Goal: Navigation & Orientation: Find specific page/section

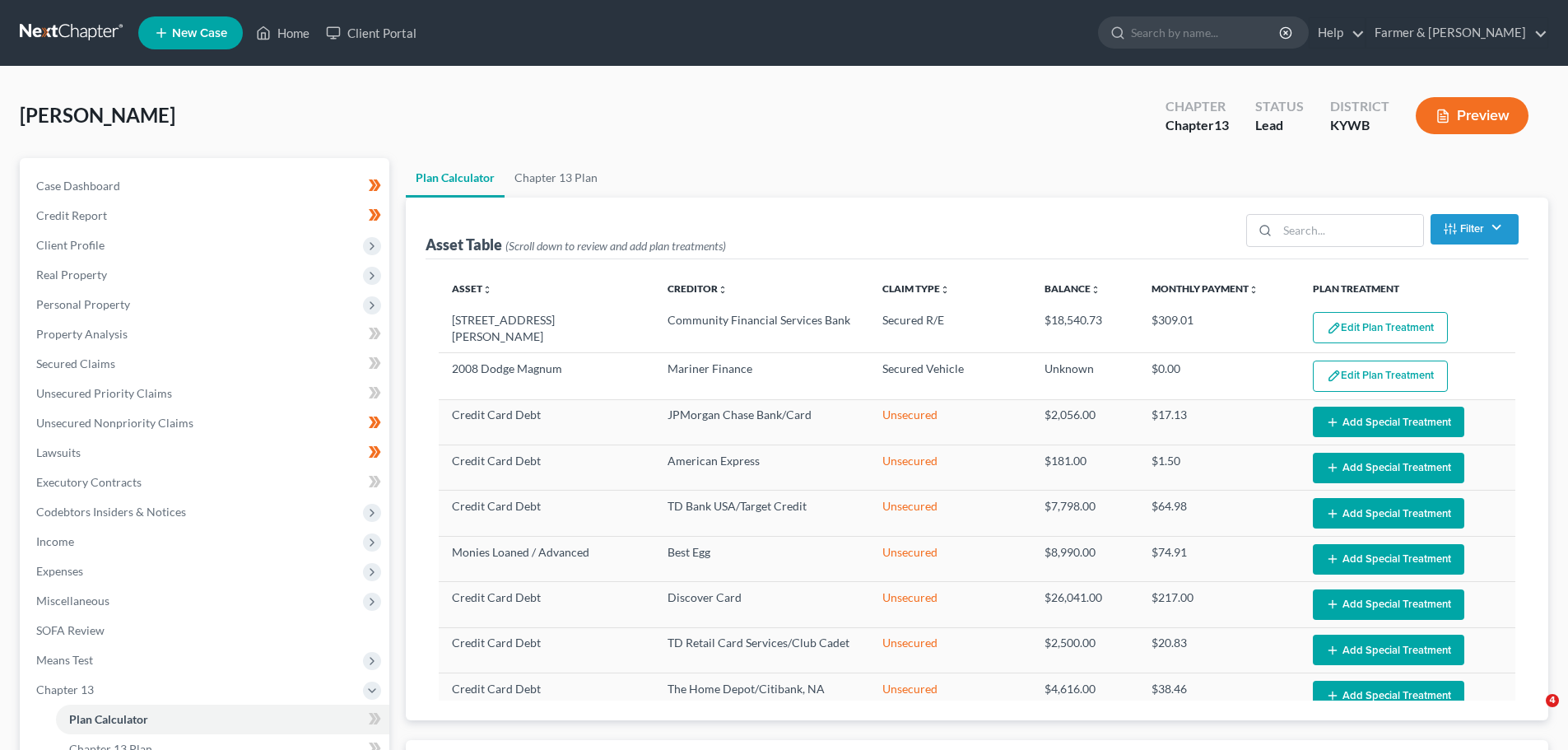
select select "59"
click at [294, 35] on link "Home" at bounding box center [282, 33] width 70 height 29
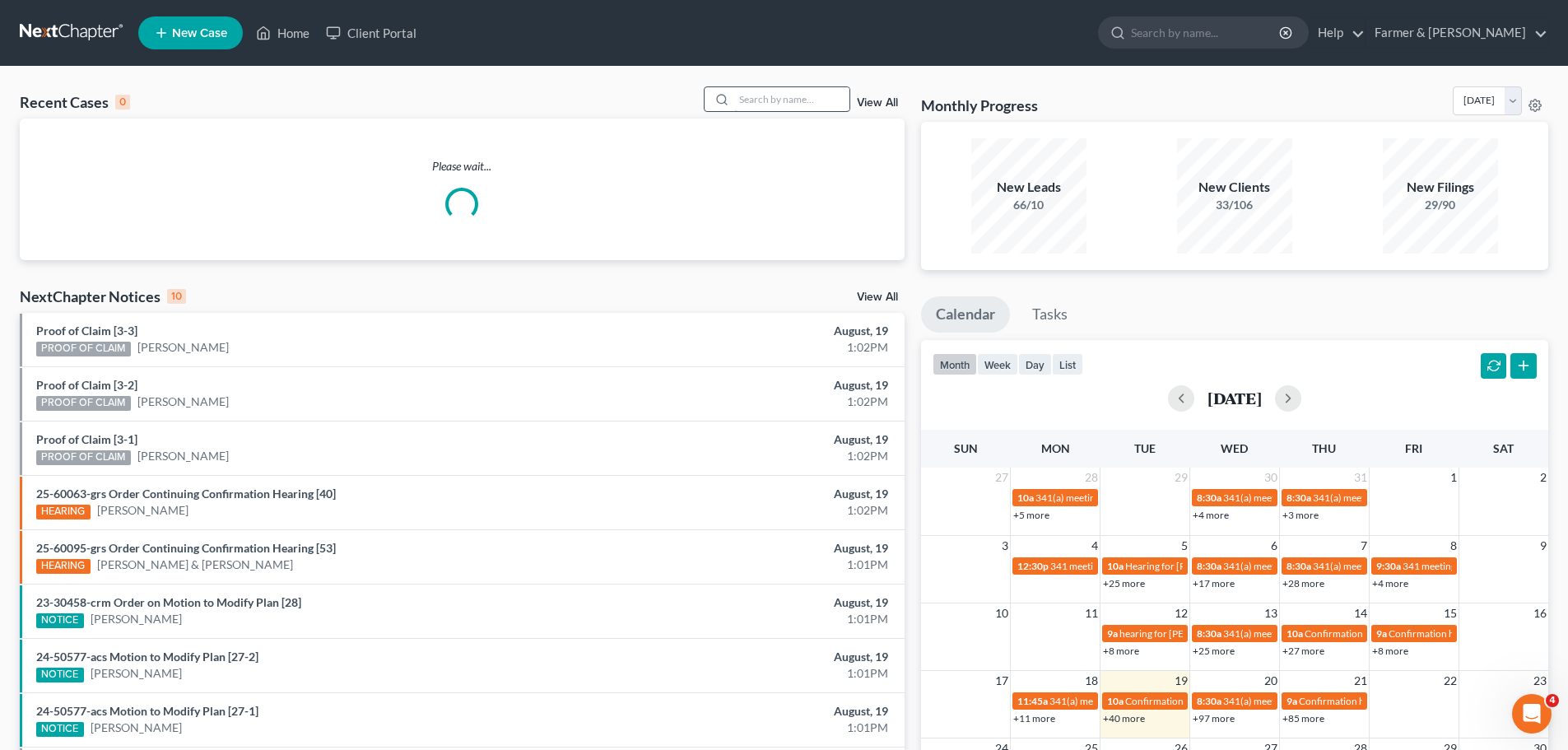
click at [740, 108] on input "search" at bounding box center [791, 100] width 115 height 24
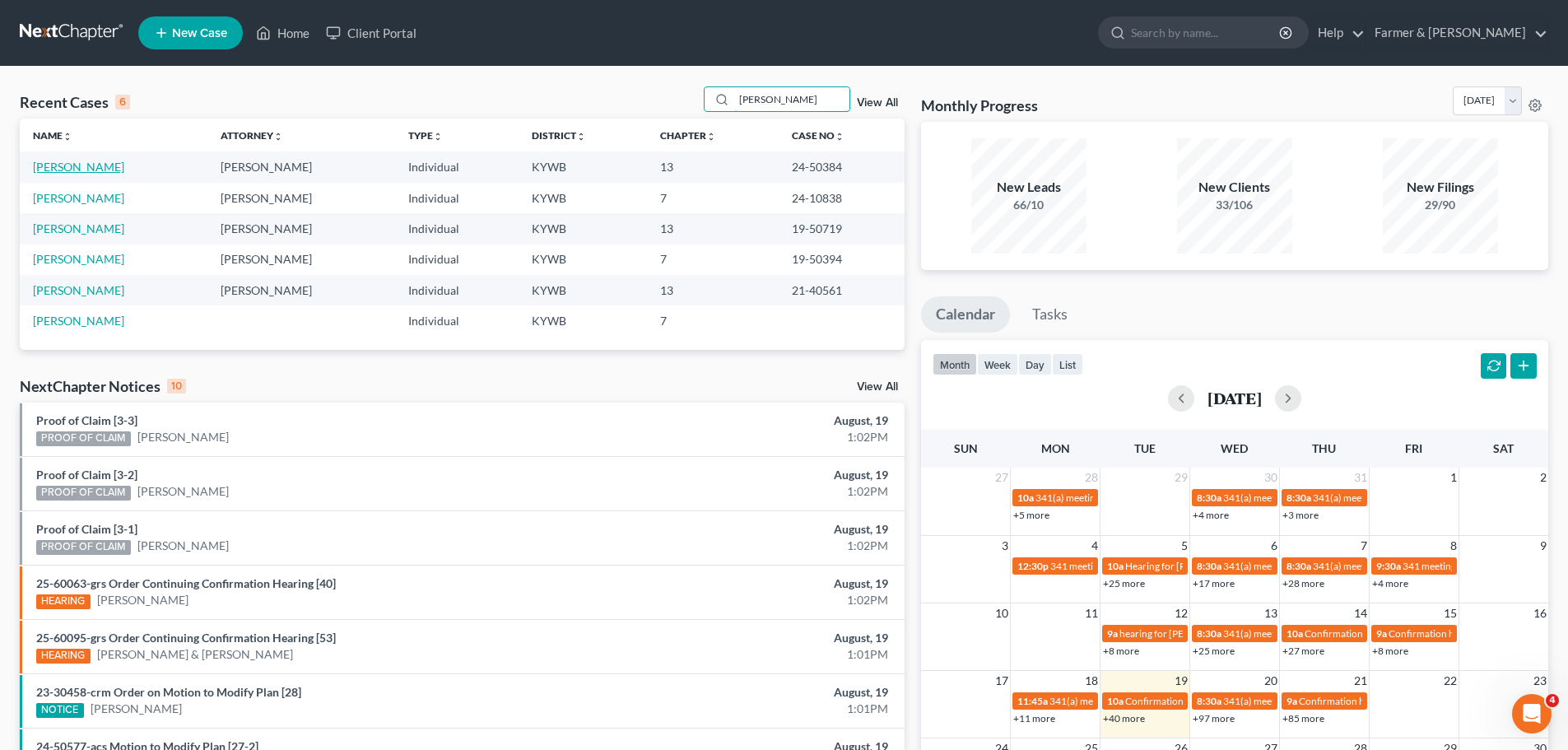
type input "[PERSON_NAME]"
click at [51, 171] on link "[PERSON_NAME]" at bounding box center [78, 166] width 91 height 14
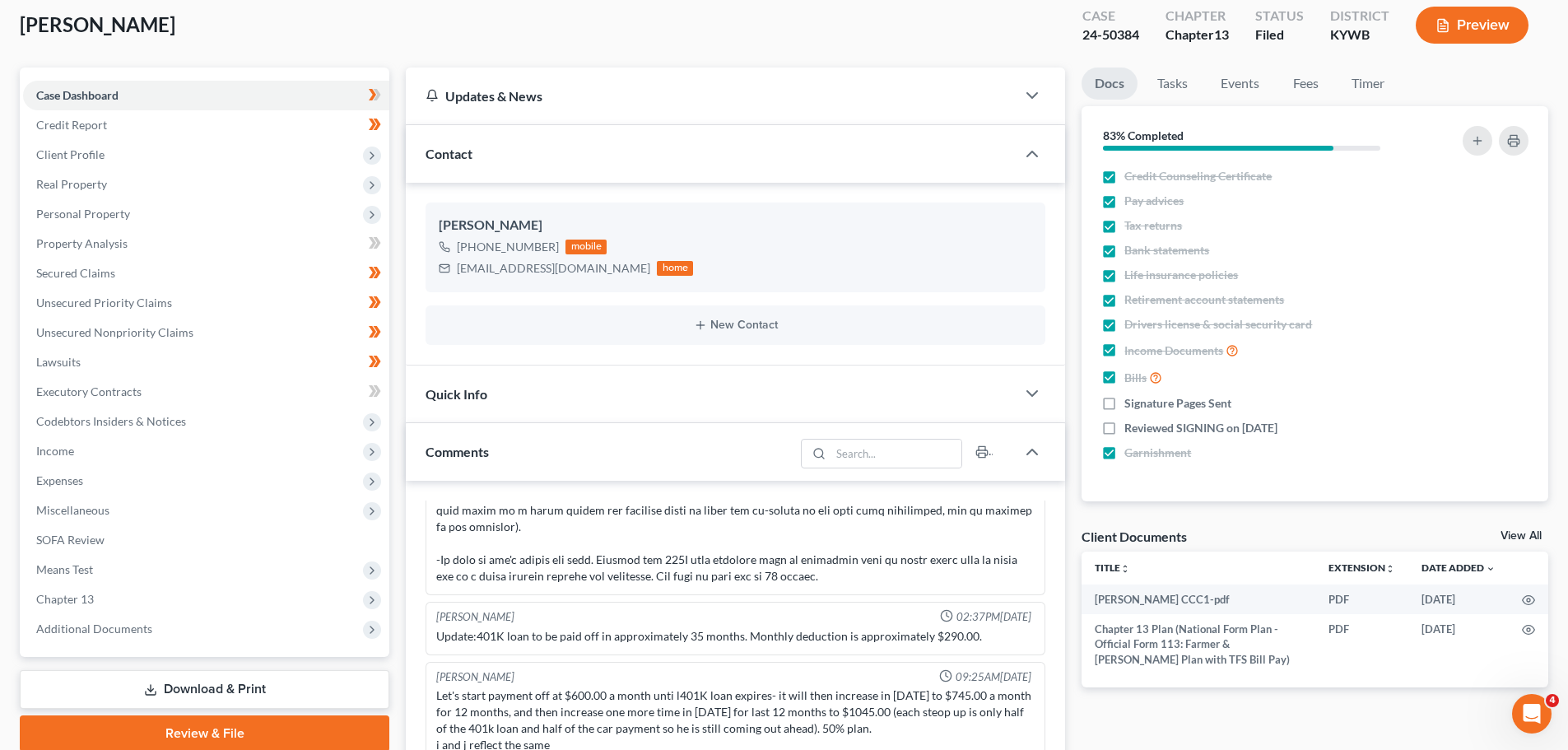
scroll to position [329, 0]
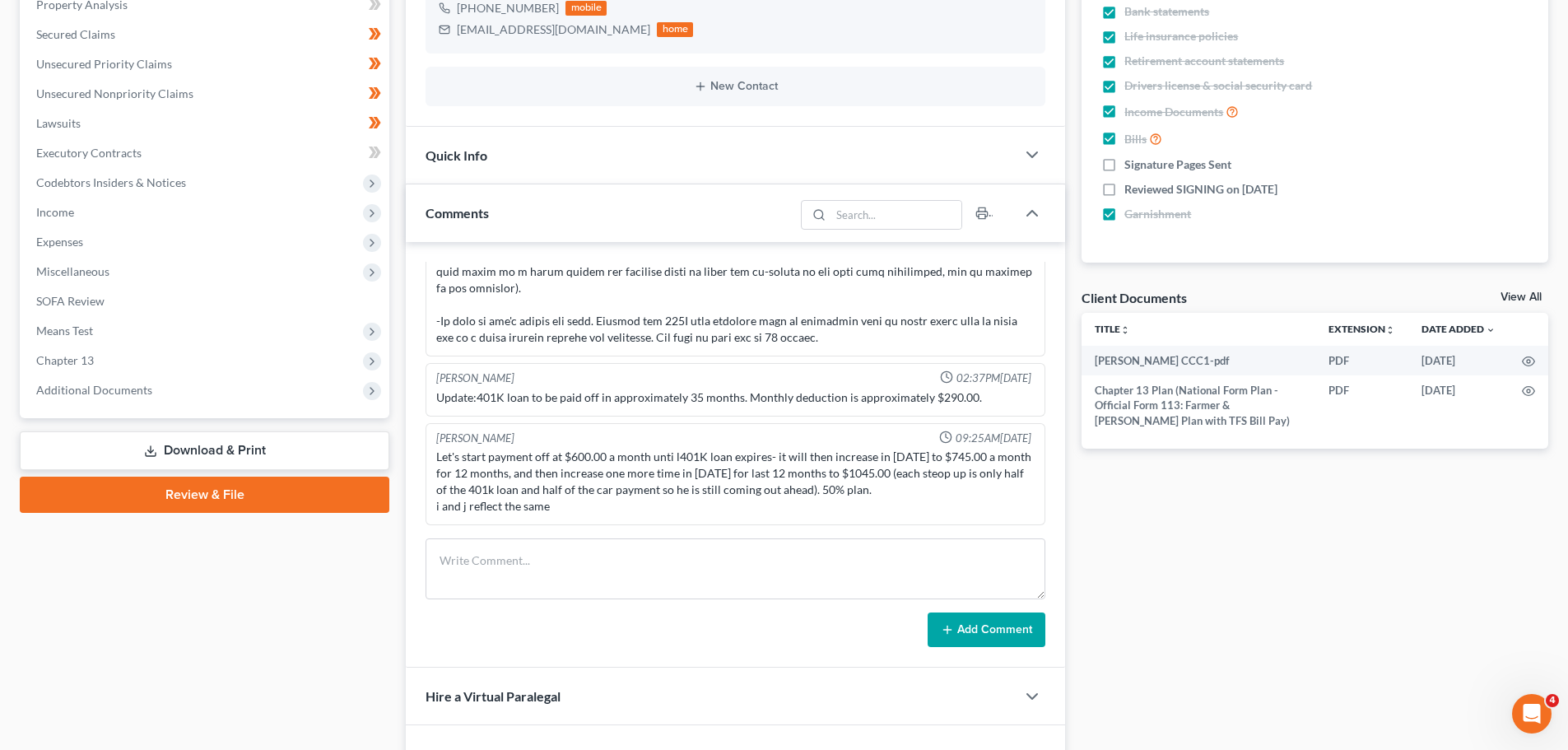
drag, startPoint x: 369, startPoint y: 391, endPoint x: 713, endPoint y: 744, distance: 492.9
click at [369, 391] on icon at bounding box center [371, 391] width 13 height 13
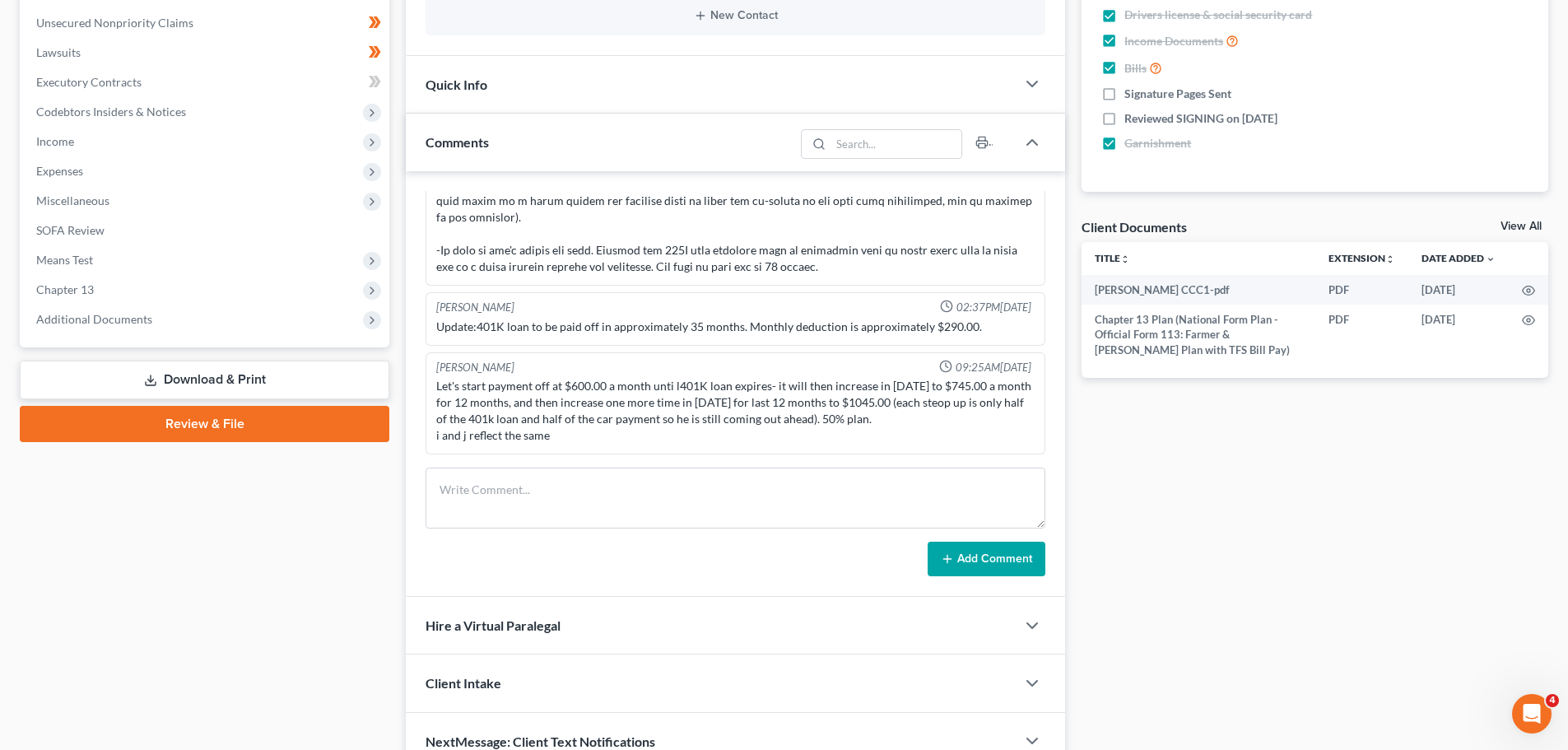
scroll to position [0, 0]
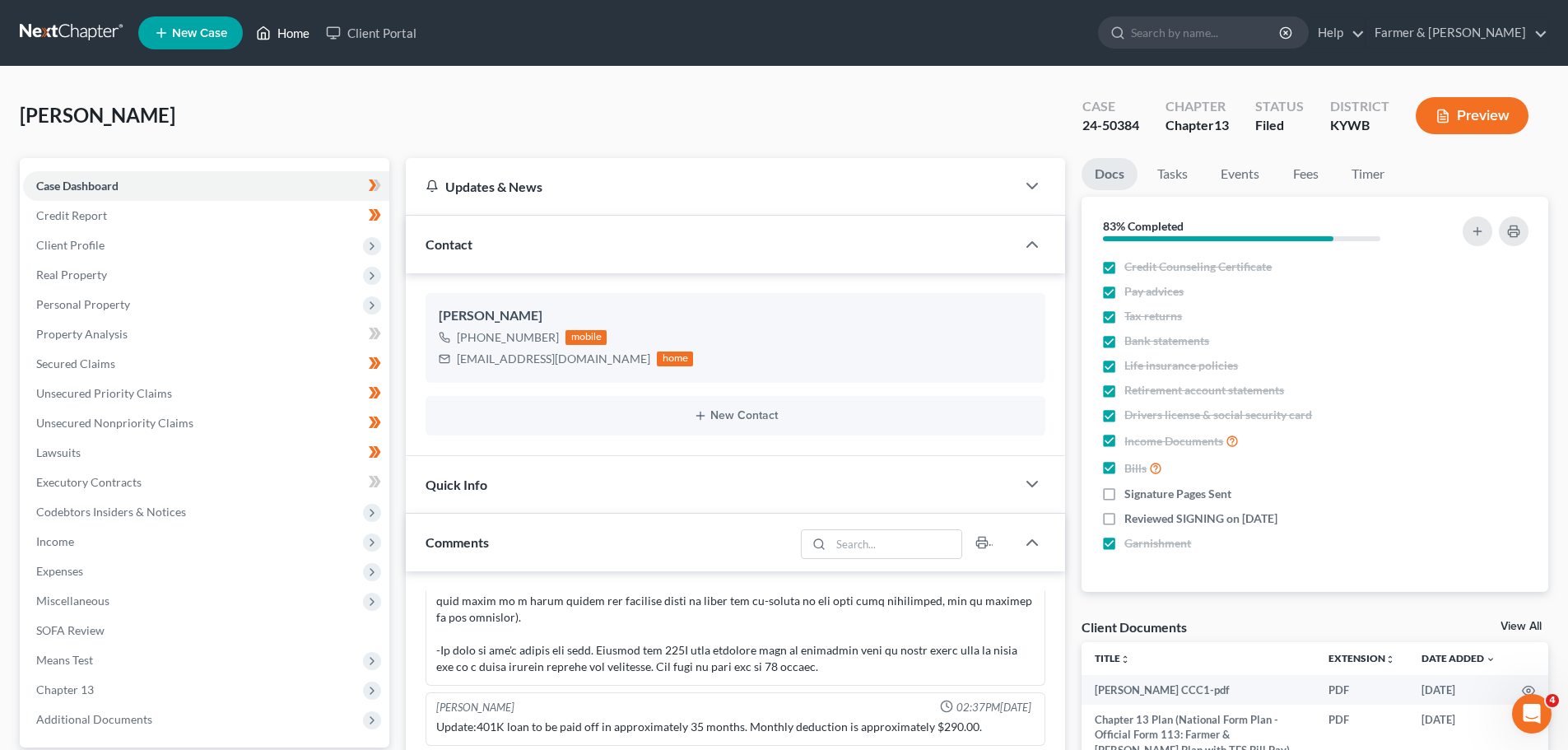
click at [294, 30] on link "Home" at bounding box center [282, 33] width 70 height 29
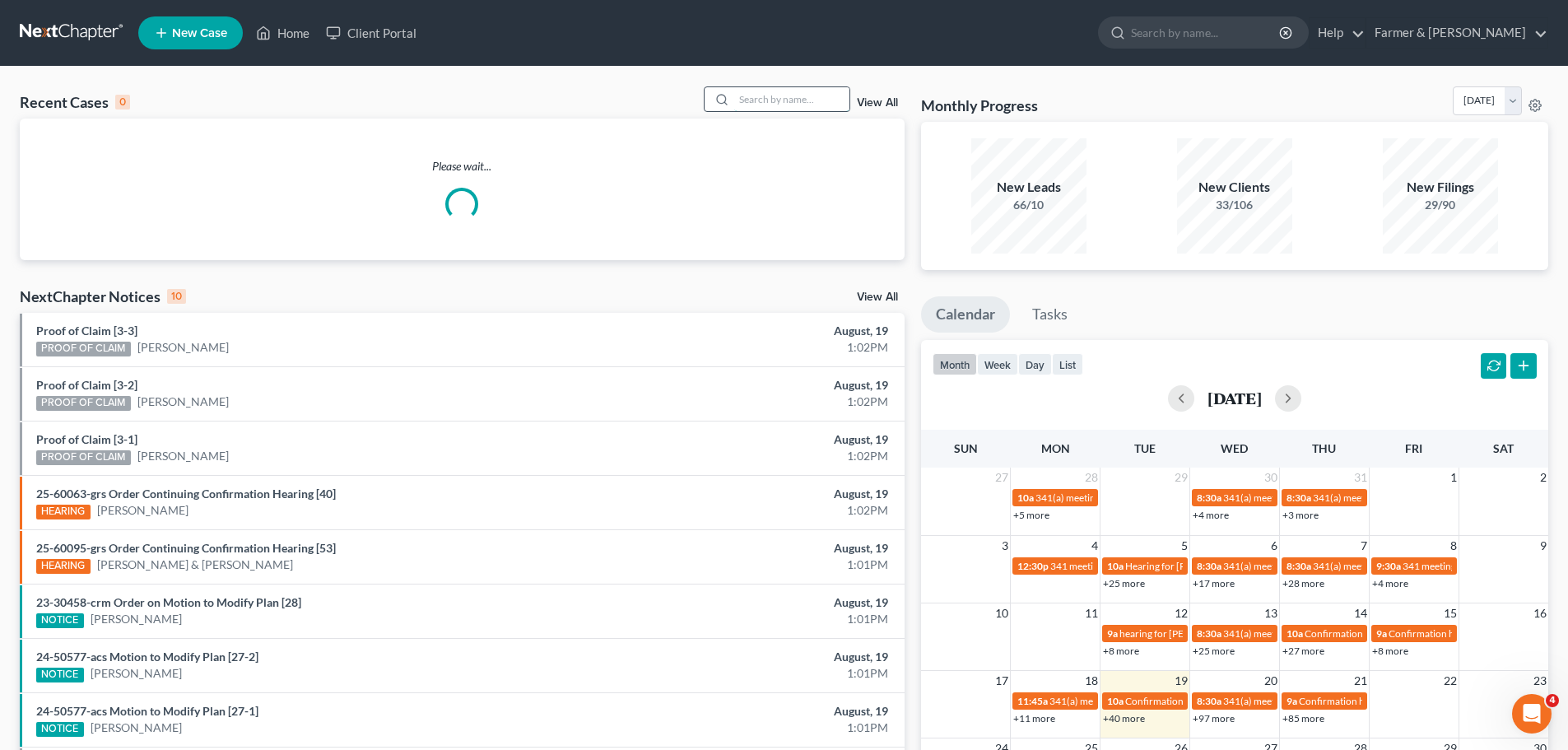
click at [805, 107] on input "search" at bounding box center [791, 100] width 115 height 24
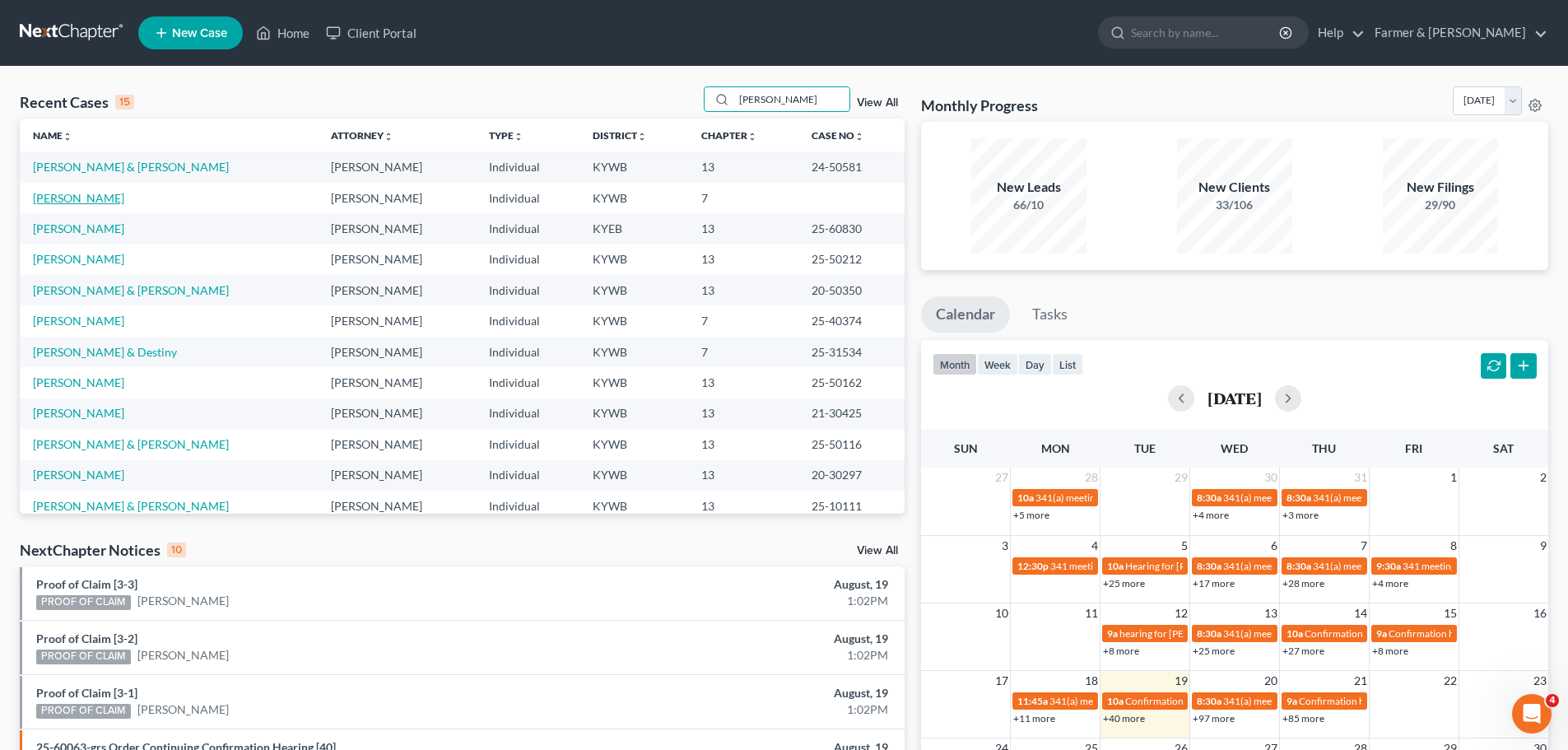
type input "[PERSON_NAME]"
click at [52, 193] on link "[PERSON_NAME]" at bounding box center [78, 198] width 91 height 14
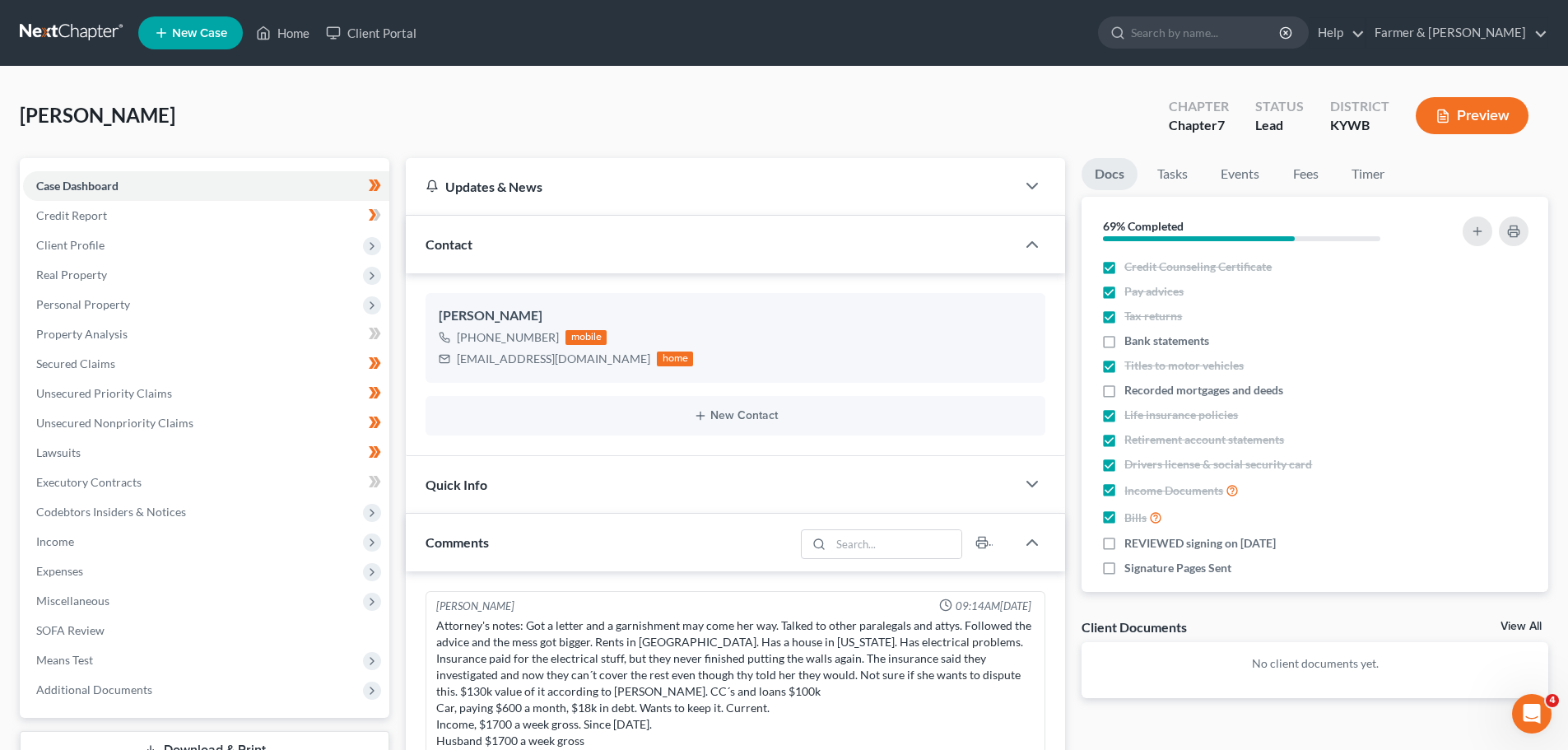
scroll to position [145, 0]
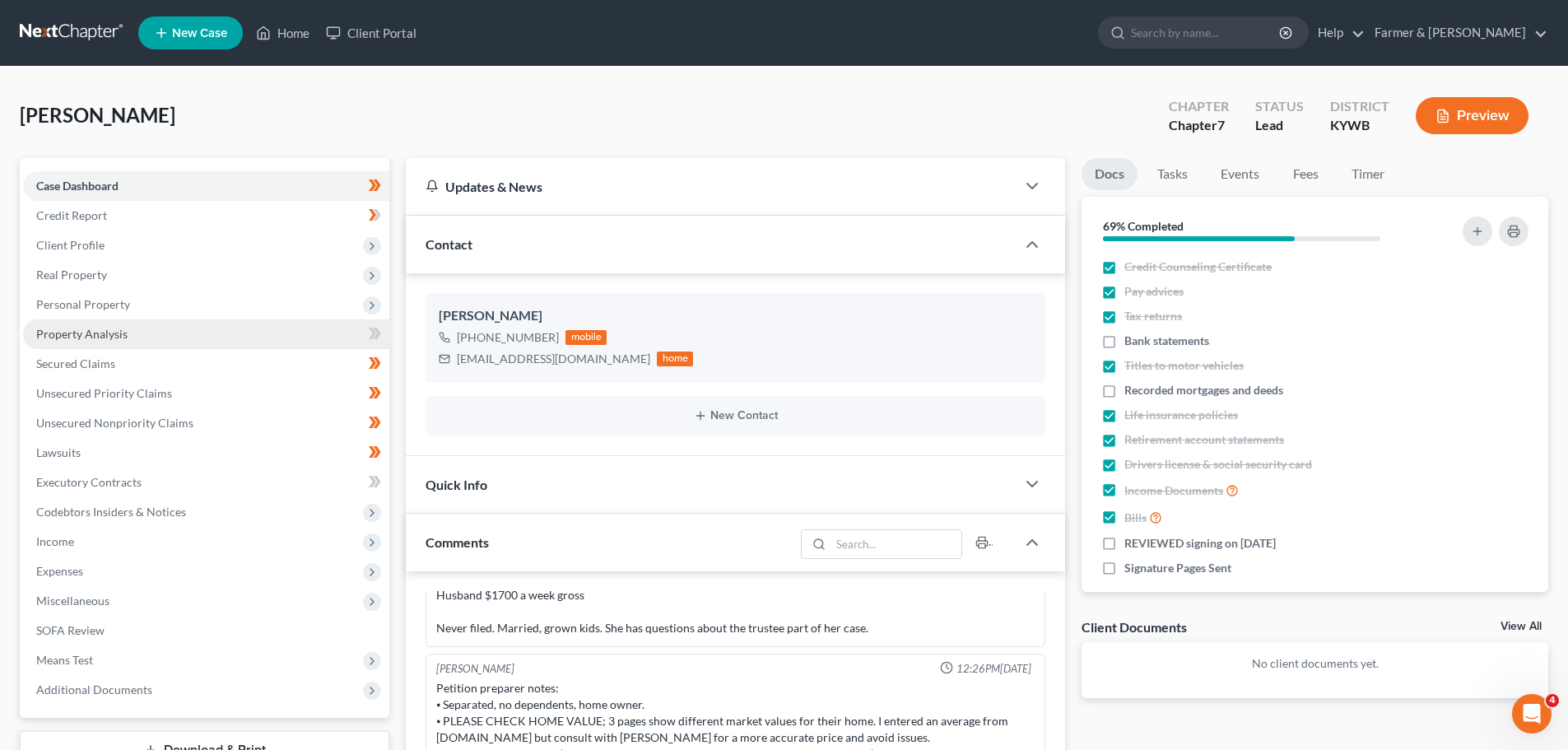
click at [74, 324] on link "Property Analysis" at bounding box center [206, 334] width 366 height 29
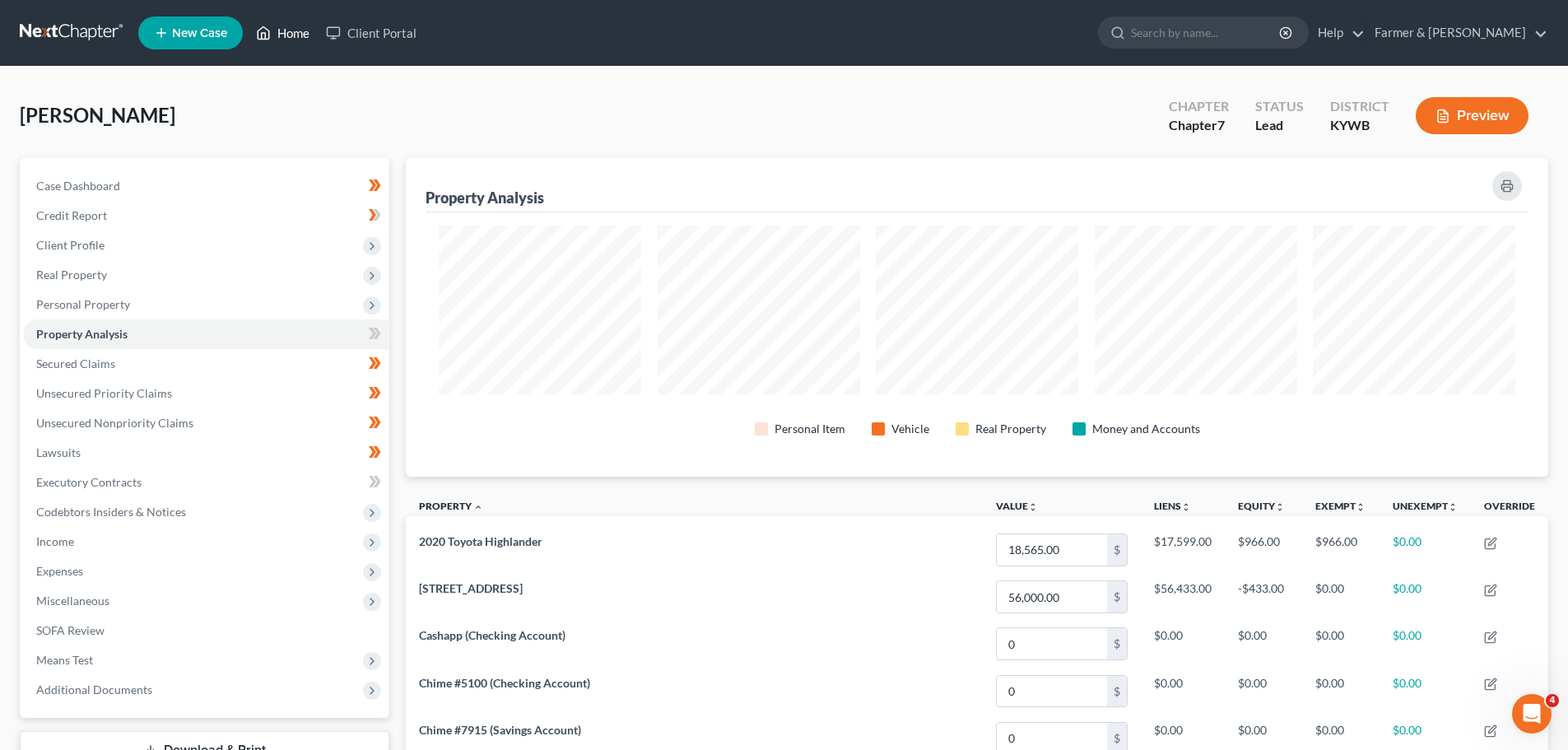
click at [306, 32] on link "Home" at bounding box center [282, 33] width 70 height 29
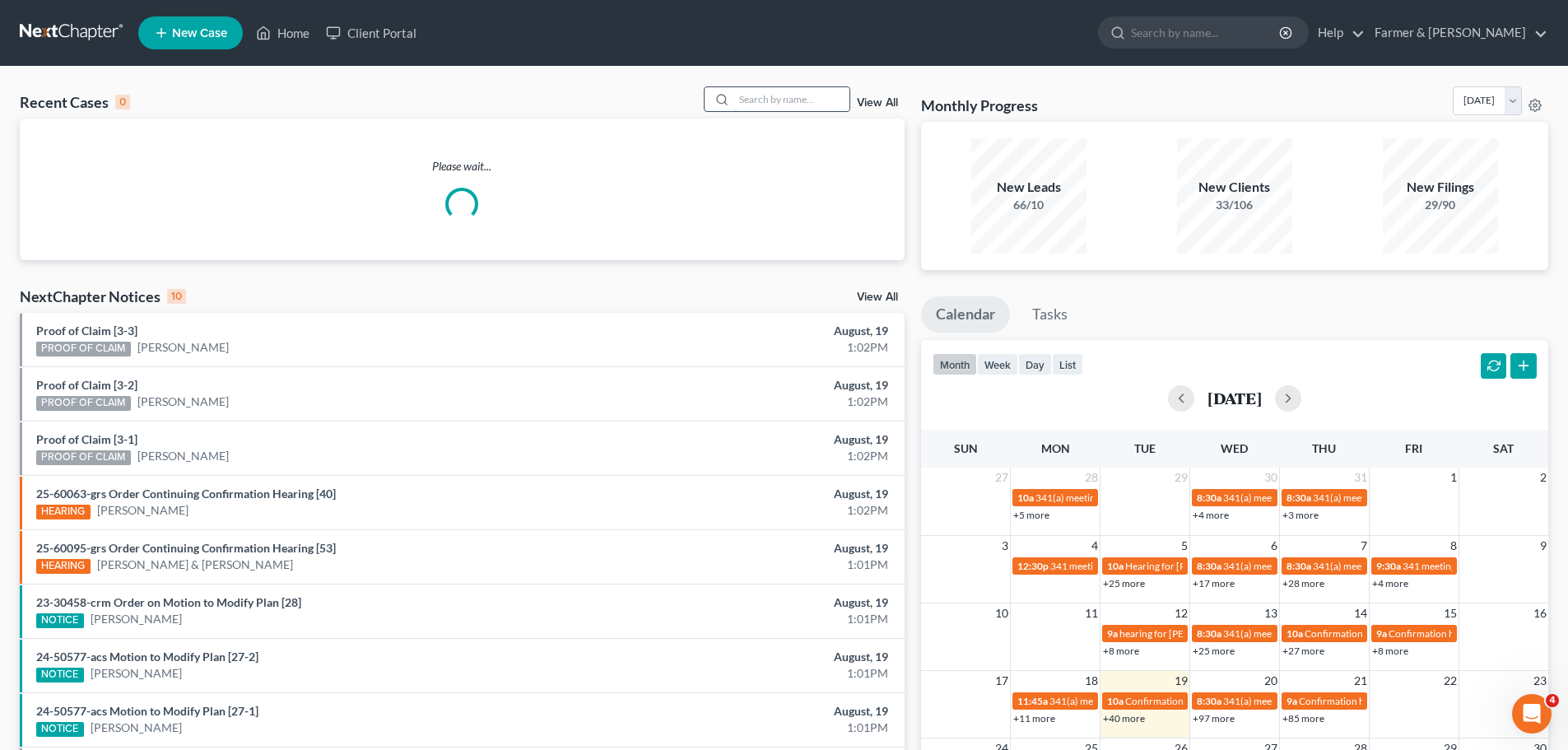
click at [786, 93] on input "search" at bounding box center [791, 100] width 115 height 24
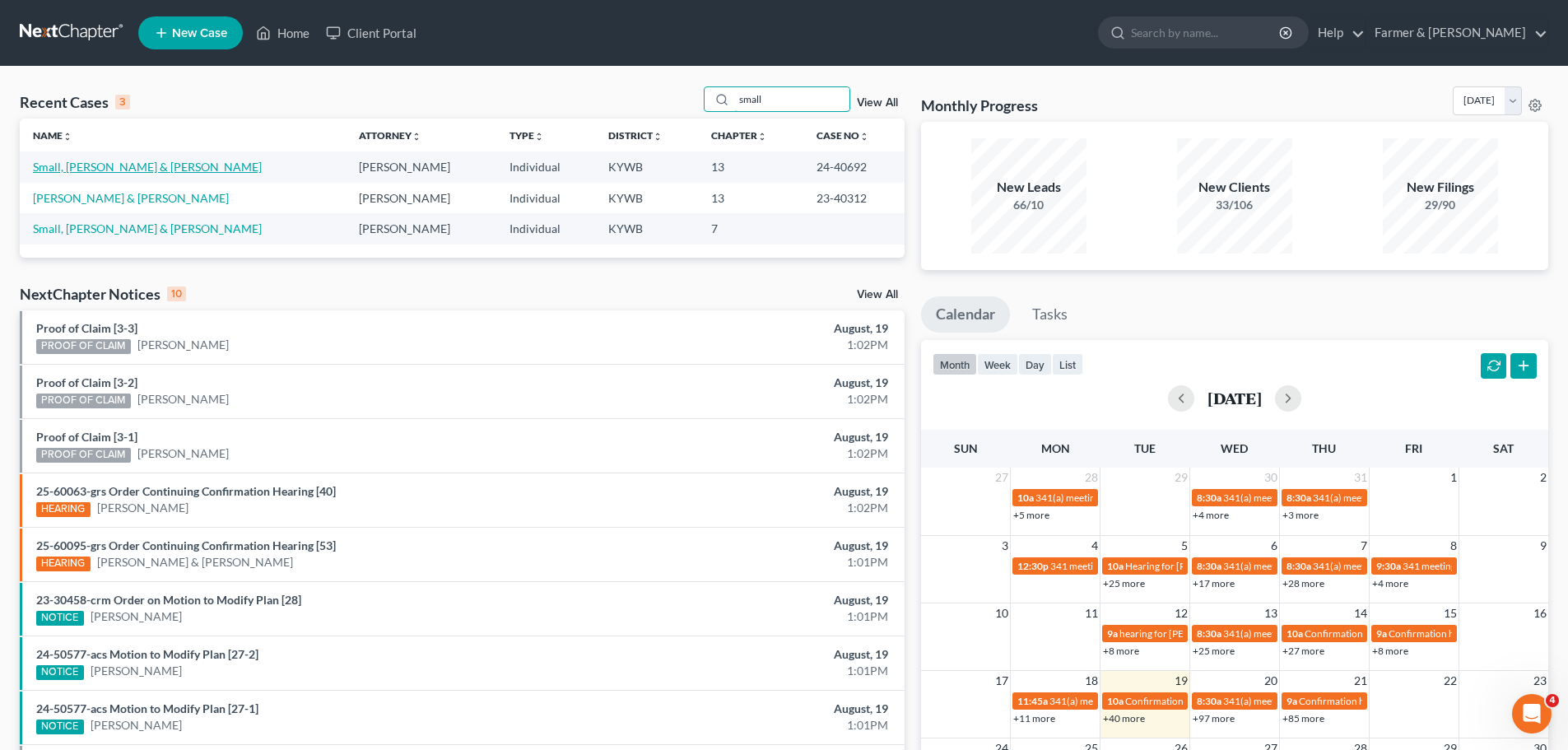
type input "small"
click at [98, 164] on link "Small, [PERSON_NAME] & [PERSON_NAME]" at bounding box center [147, 166] width 229 height 14
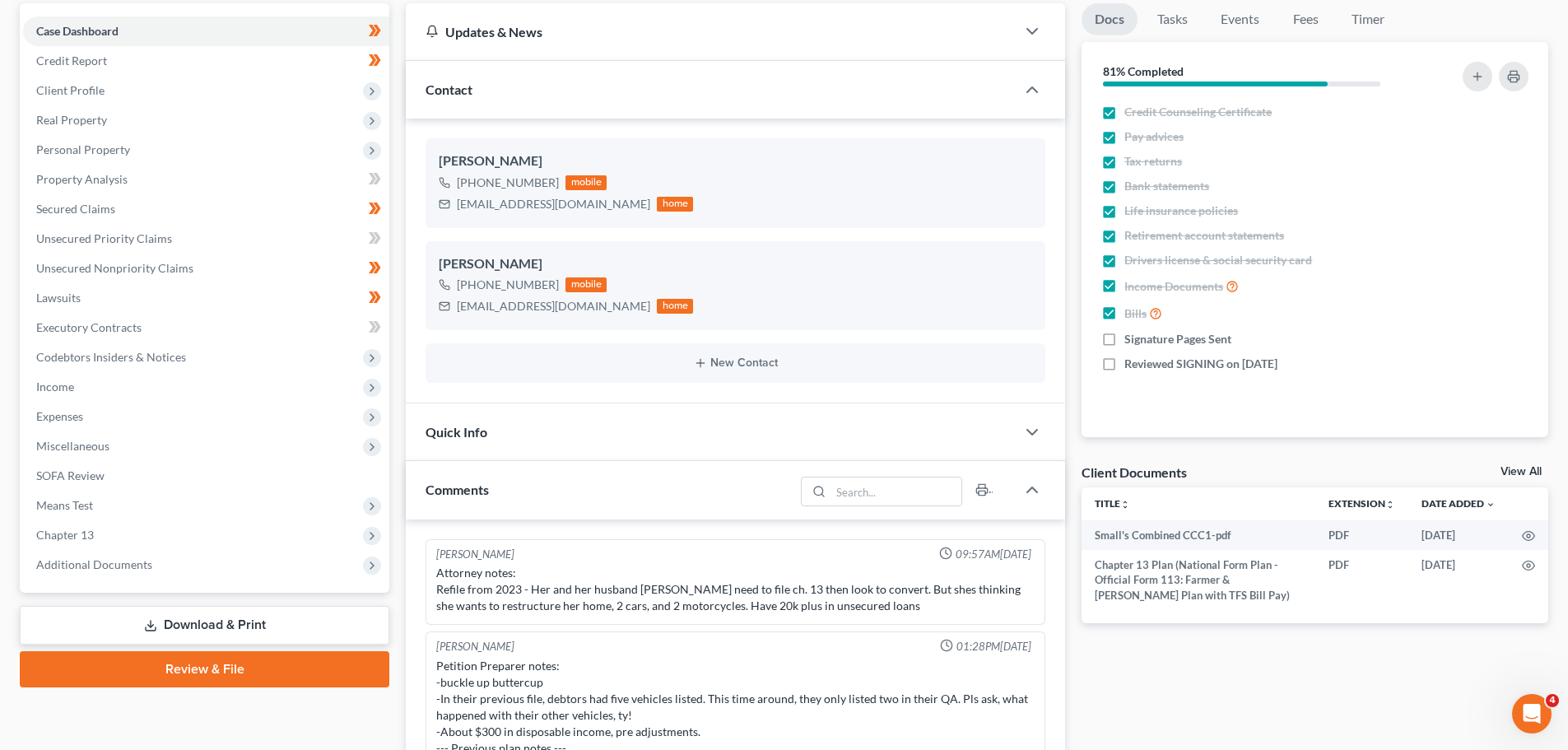
scroll to position [371, 0]
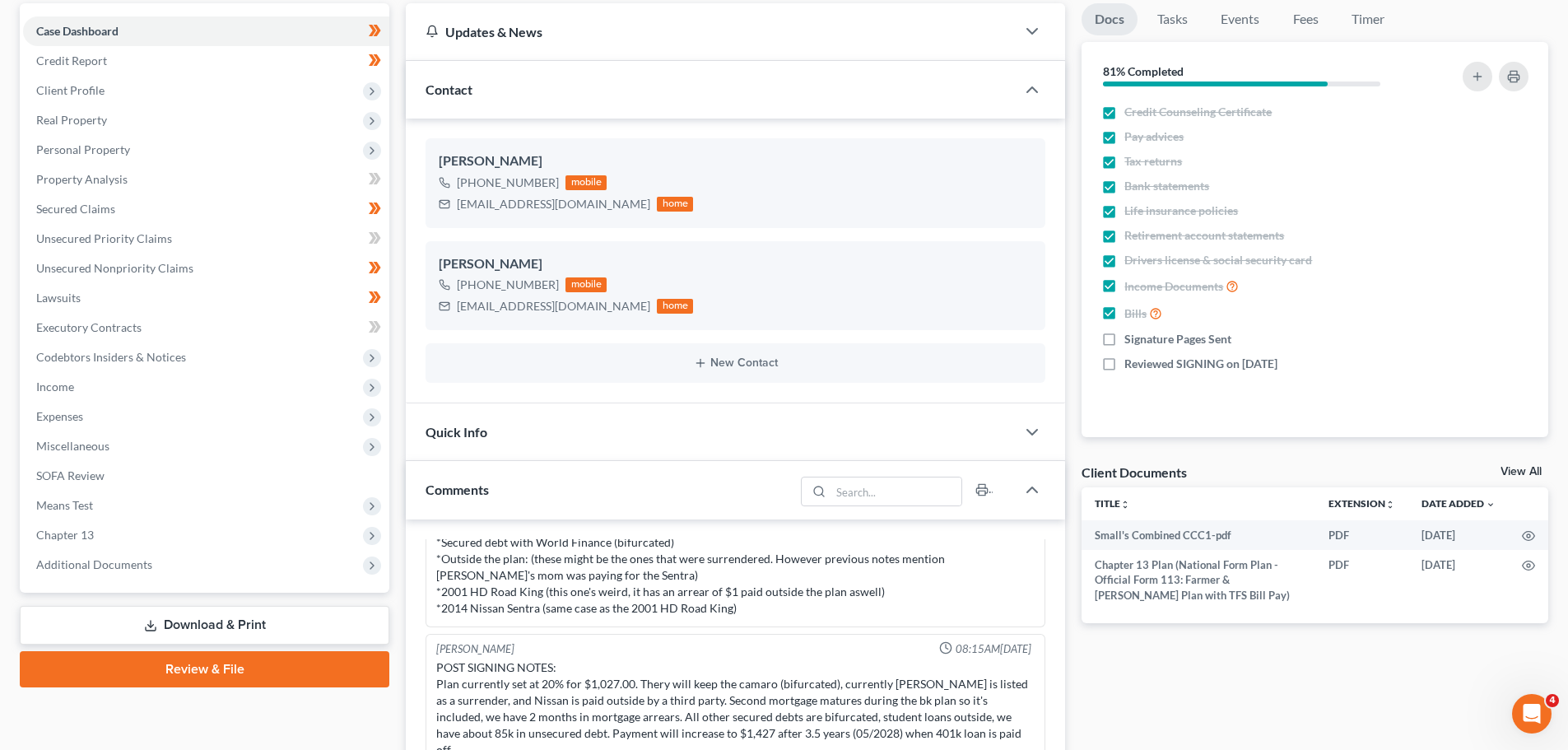
click at [107, 579] on div "Case Dashboard Payments Invoices Payments Payments Credit Report Client Profile…" at bounding box center [204, 298] width 370 height 590
click at [113, 566] on span "Additional Documents" at bounding box center [94, 564] width 116 height 14
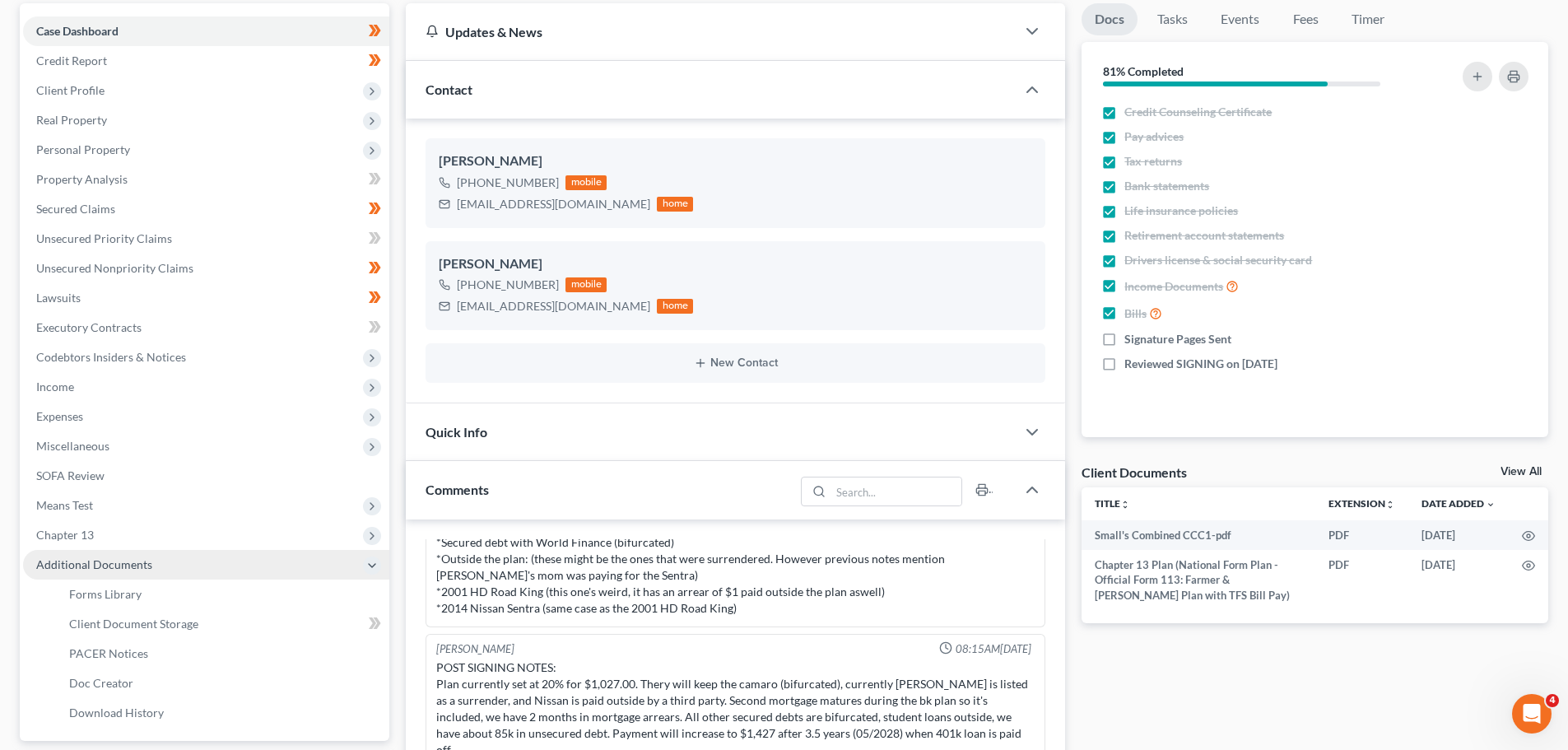
click at [114, 562] on span "Additional Documents" at bounding box center [94, 564] width 116 height 14
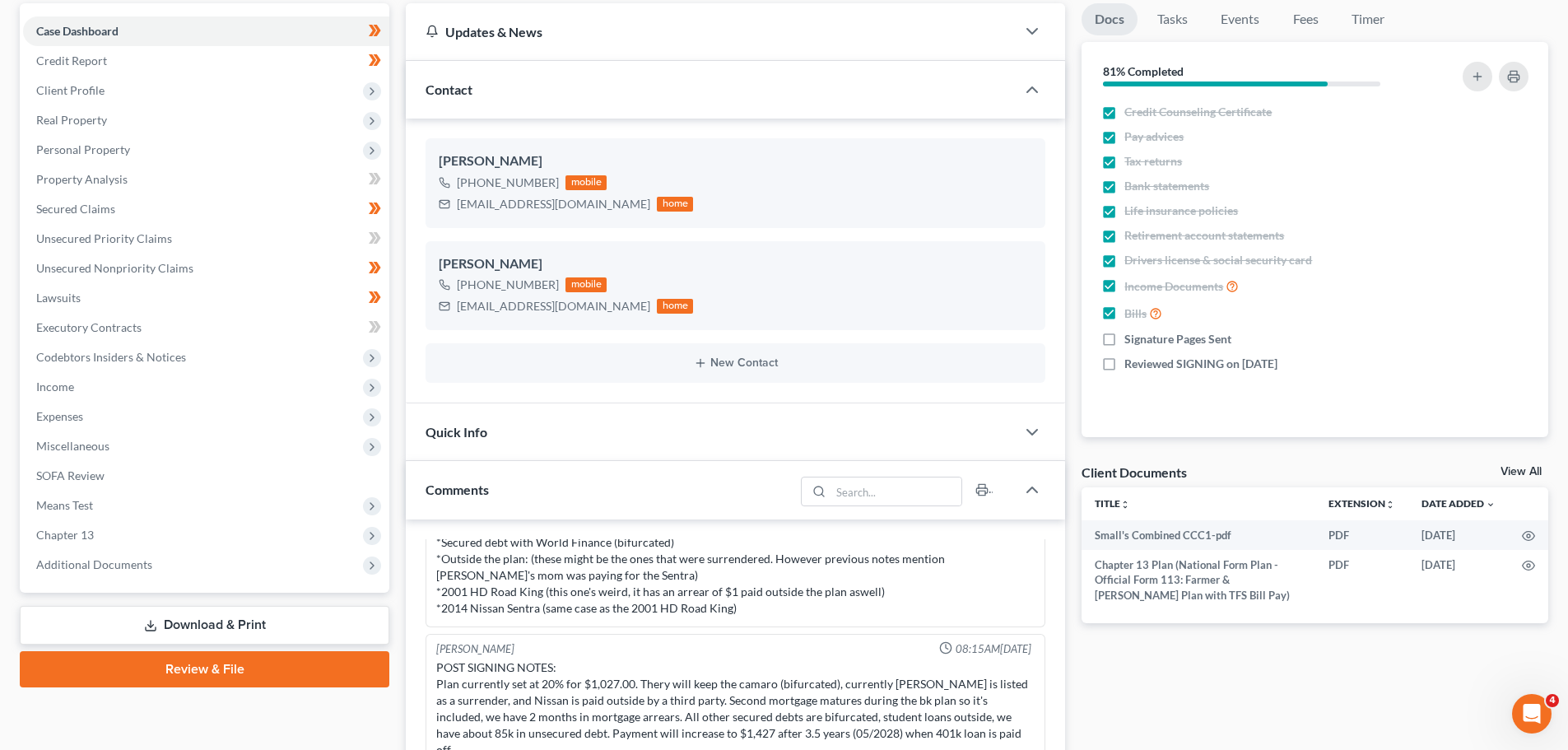
drag, startPoint x: 105, startPoint y: 656, endPoint x: 90, endPoint y: 554, distance: 103.1
click at [106, 656] on link "Review & File" at bounding box center [204, 669] width 370 height 36
click at [90, 554] on span "Additional Documents" at bounding box center [206, 565] width 366 height 29
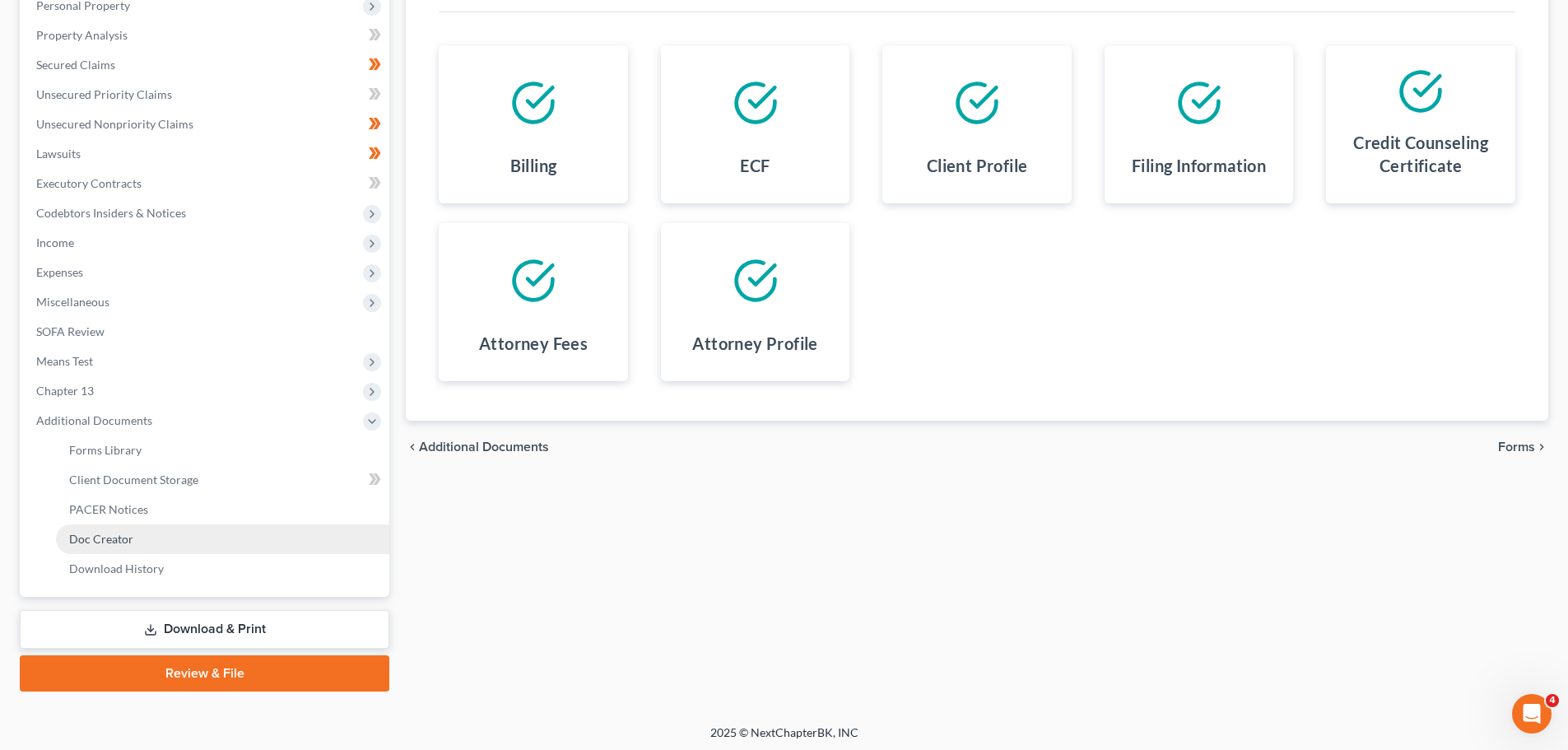
scroll to position [303, 0]
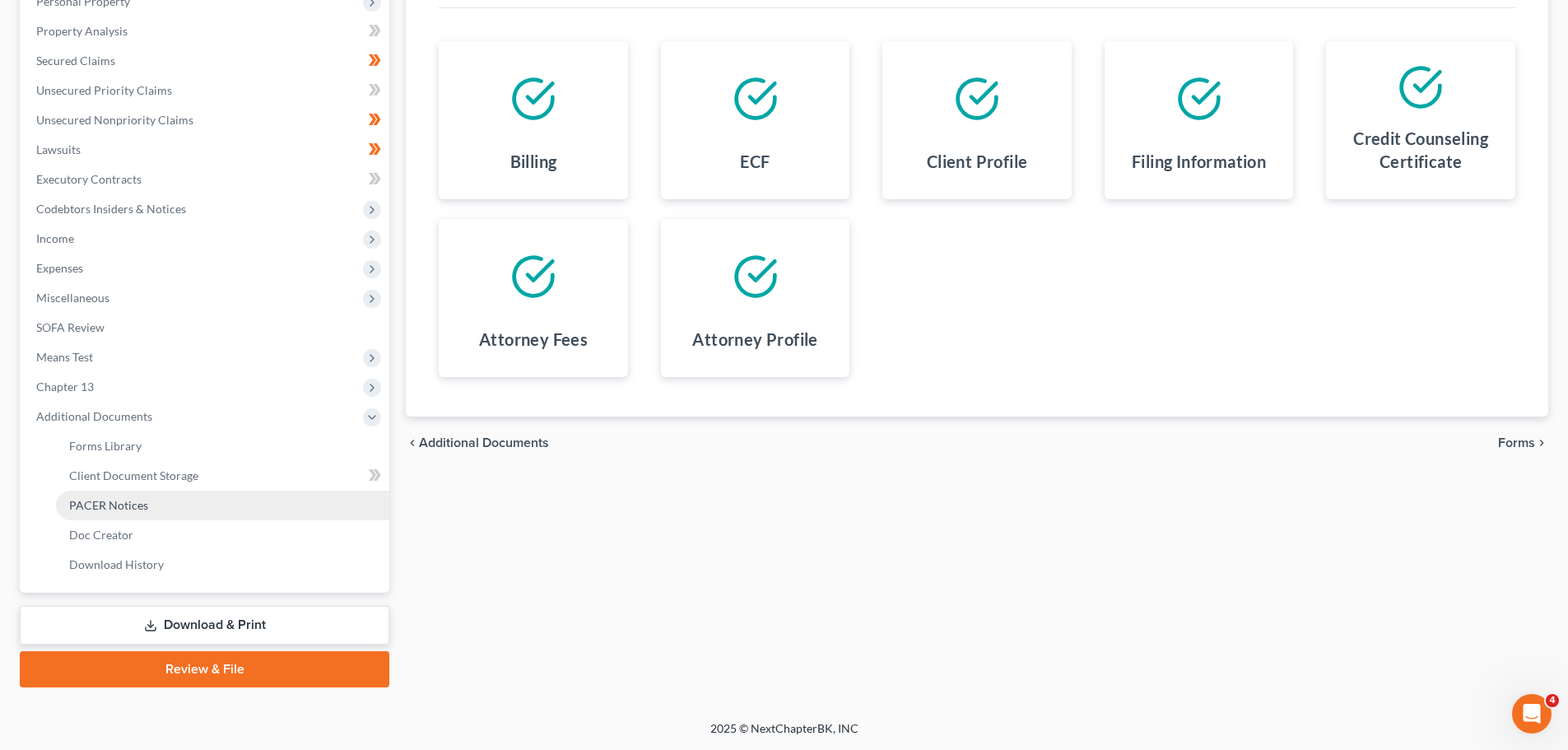
click at [98, 504] on span "PACER Notices" at bounding box center [108, 505] width 79 height 14
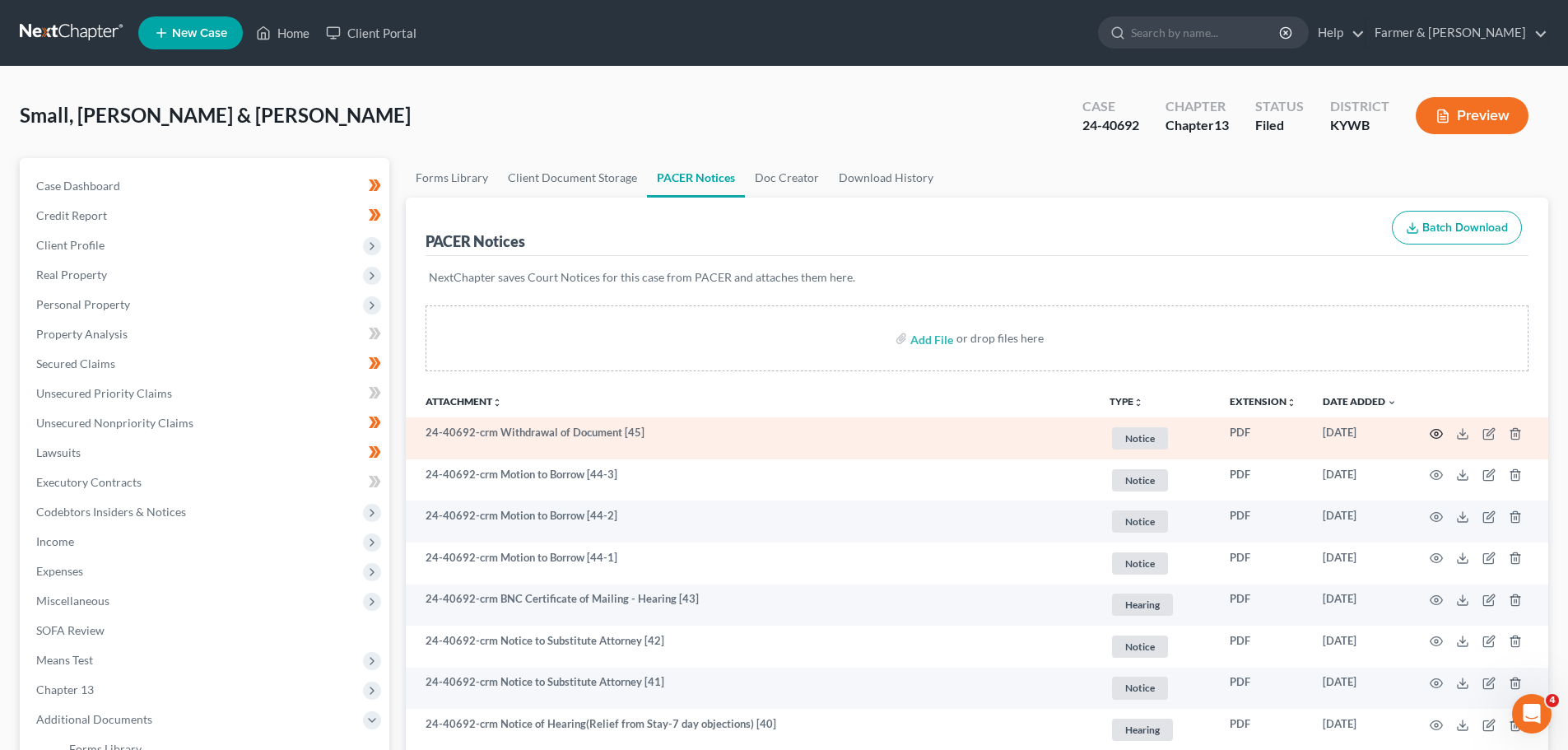
click at [1437, 433] on circle "button" at bounding box center [1436, 434] width 3 height 3
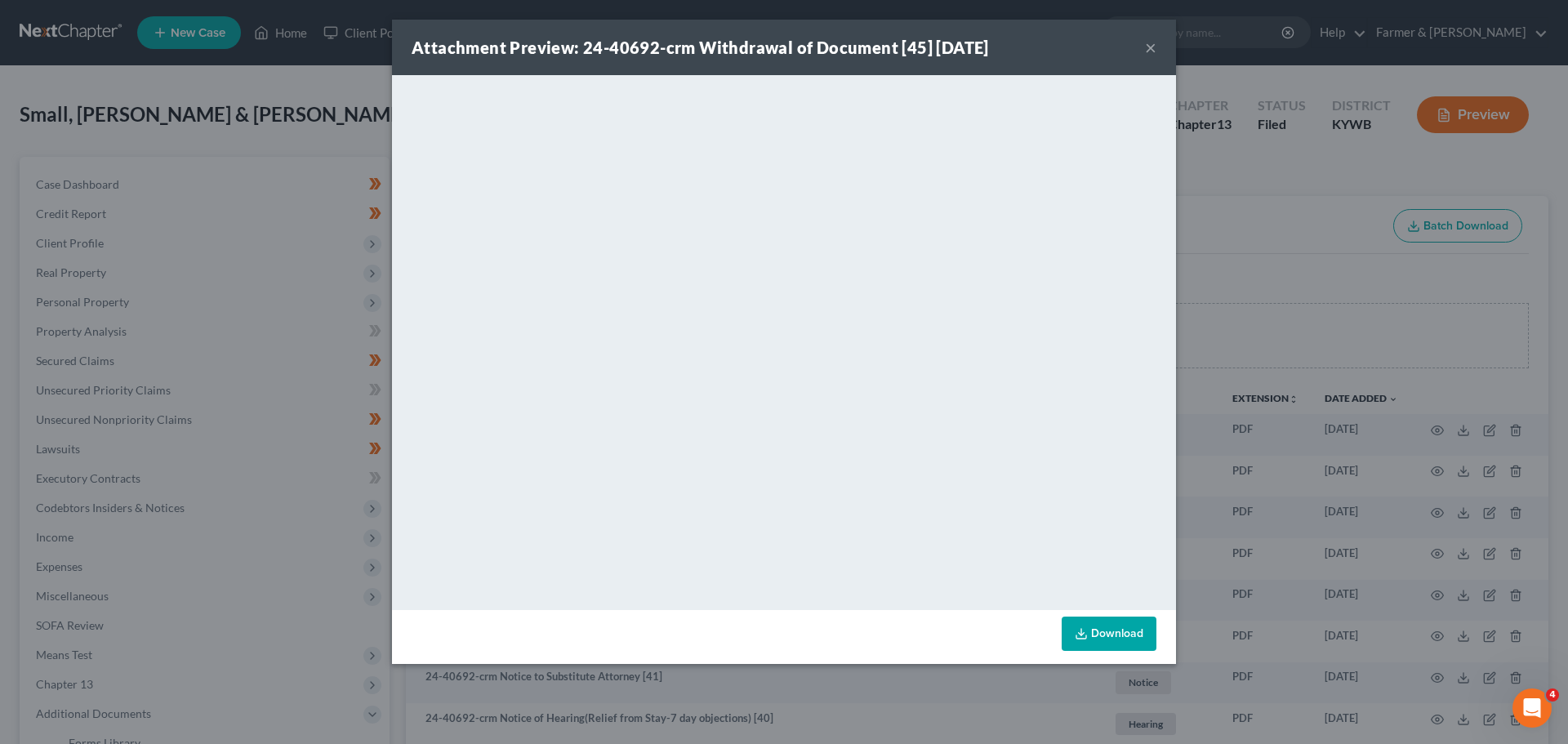
click at [1148, 43] on button "×" at bounding box center [1150, 47] width 11 height 20
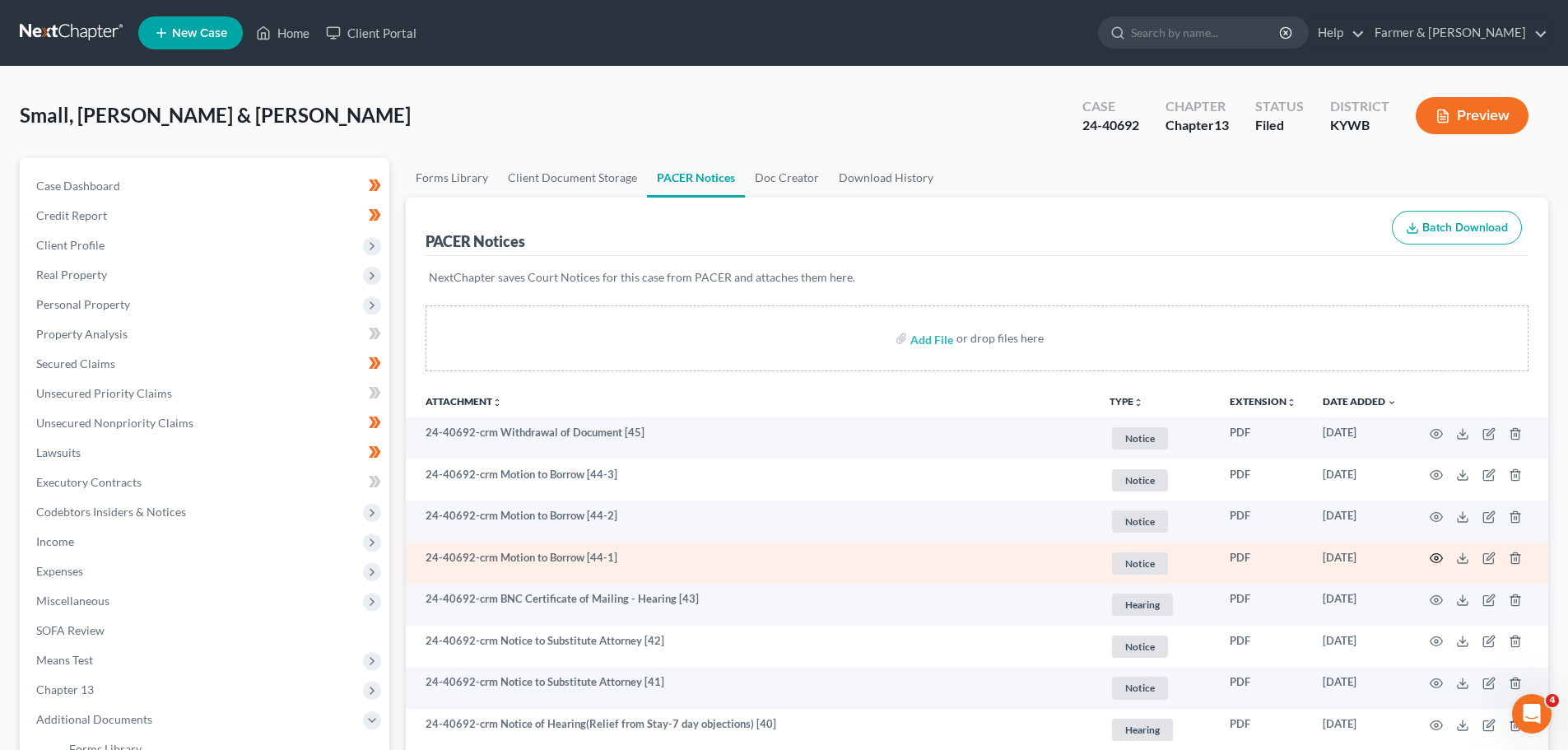
click at [1433, 562] on icon "button" at bounding box center [1436, 559] width 12 height 9
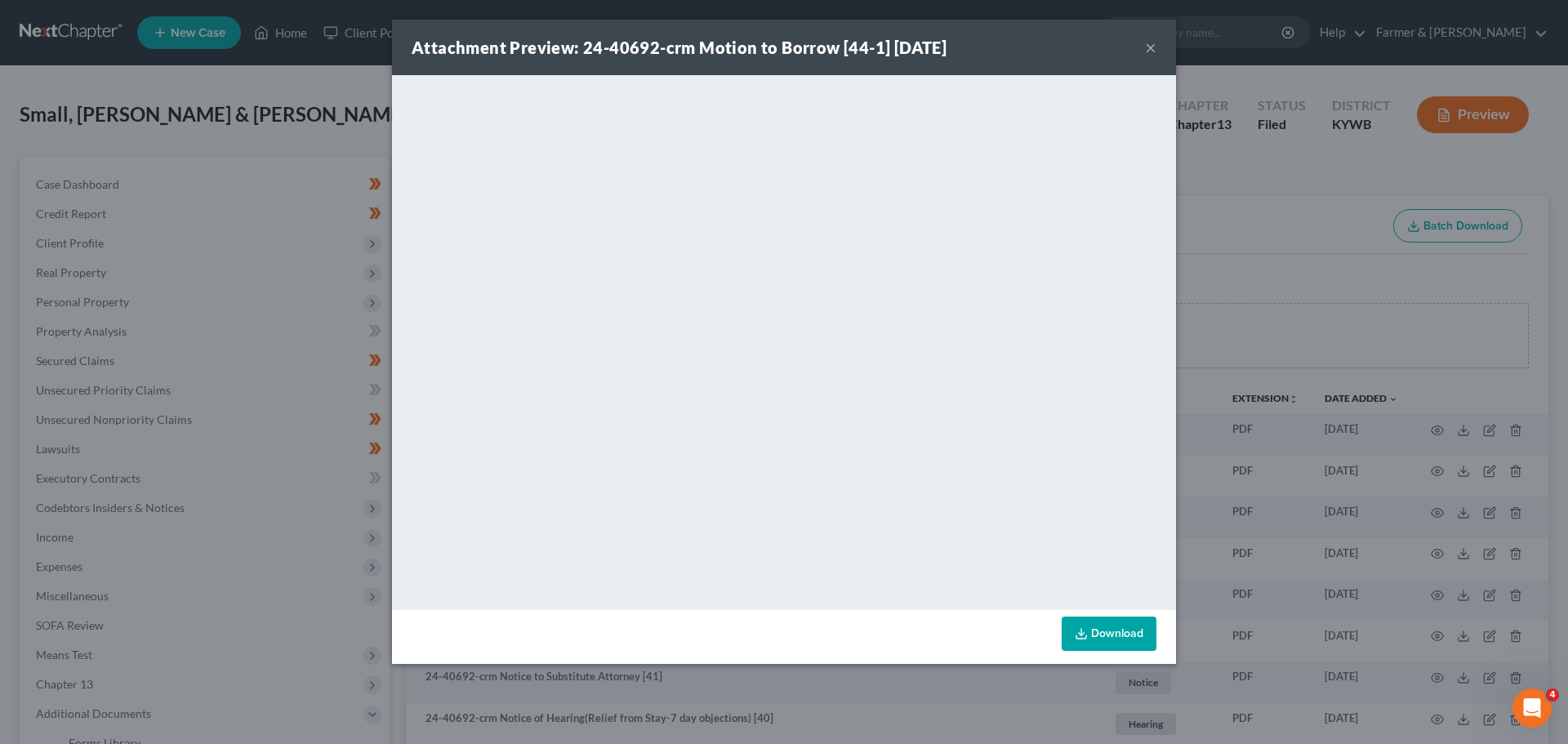
click at [1152, 48] on button "×" at bounding box center [1150, 47] width 11 height 20
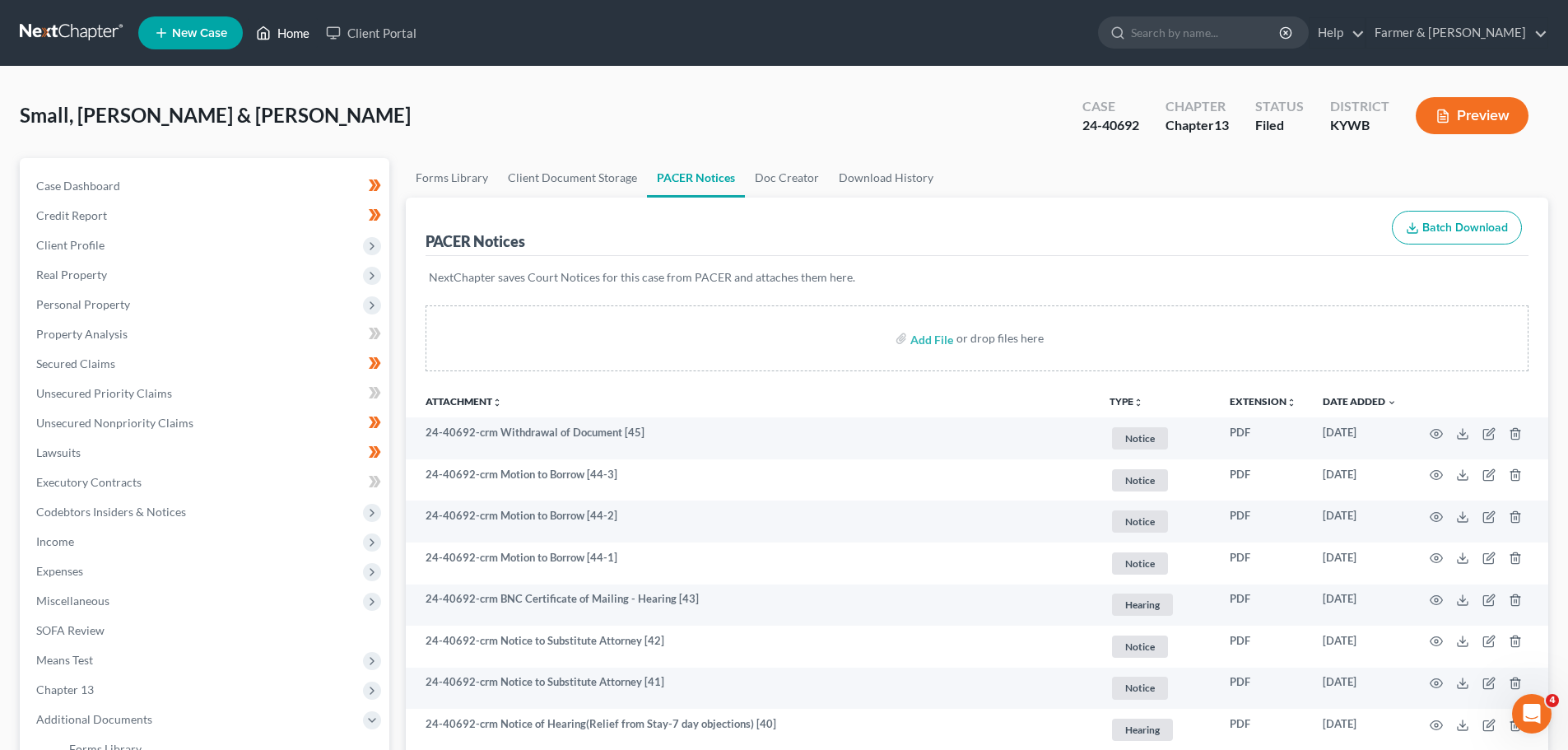
click at [268, 22] on link "Home" at bounding box center [282, 33] width 70 height 29
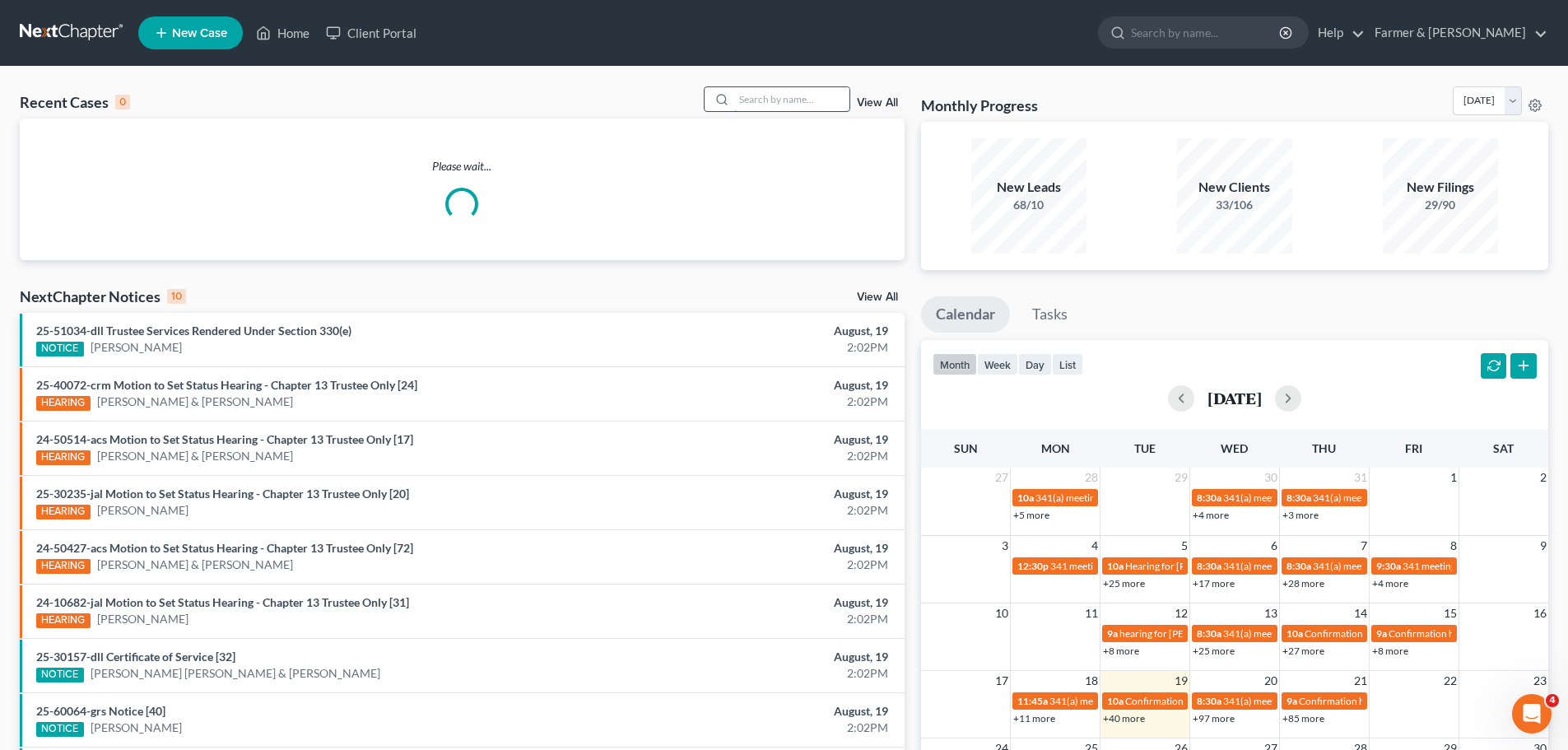
click at [764, 107] on input "search" at bounding box center [791, 100] width 115 height 24
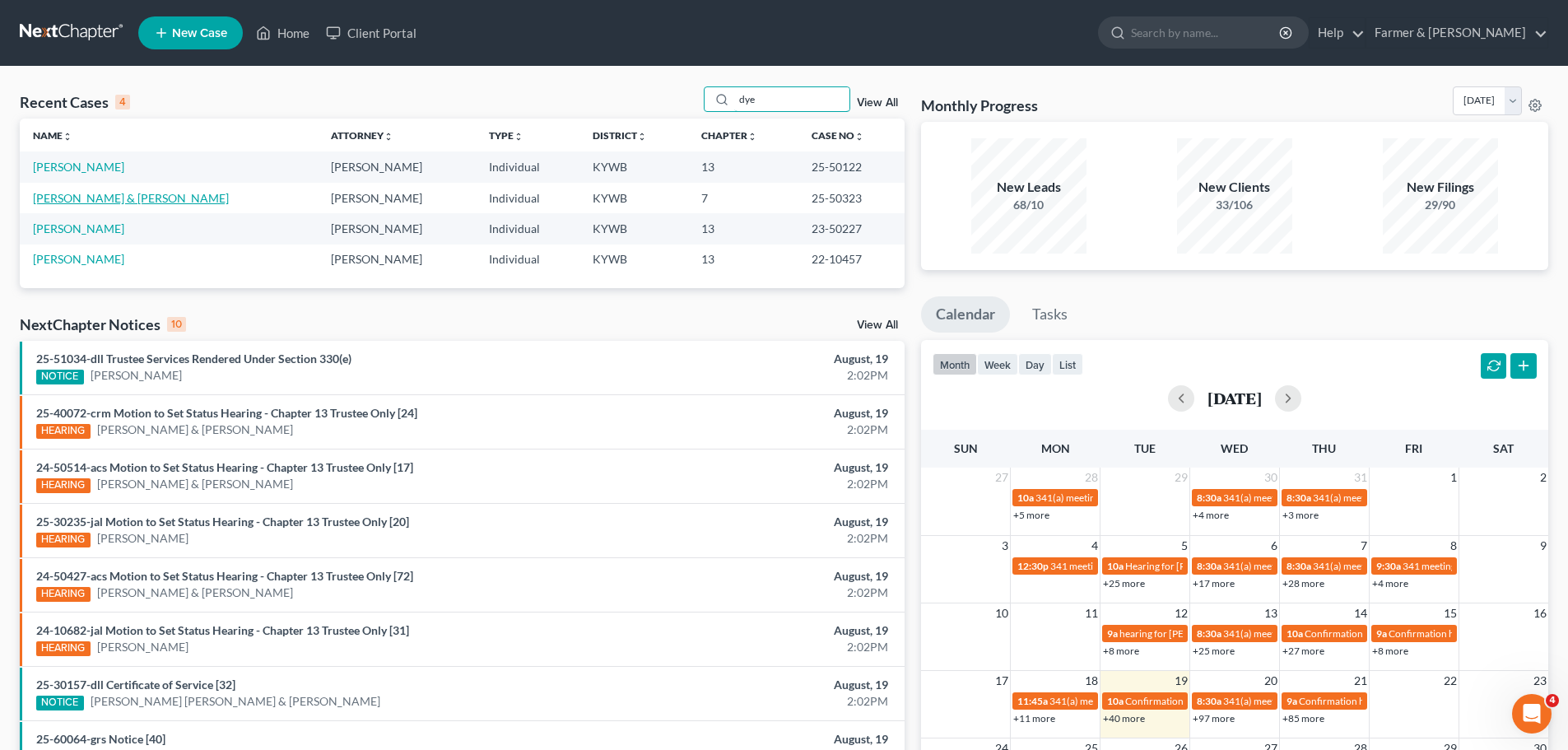
type input "dye"
click at [93, 196] on link "[PERSON_NAME] & [PERSON_NAME]" at bounding box center [131, 198] width 196 height 14
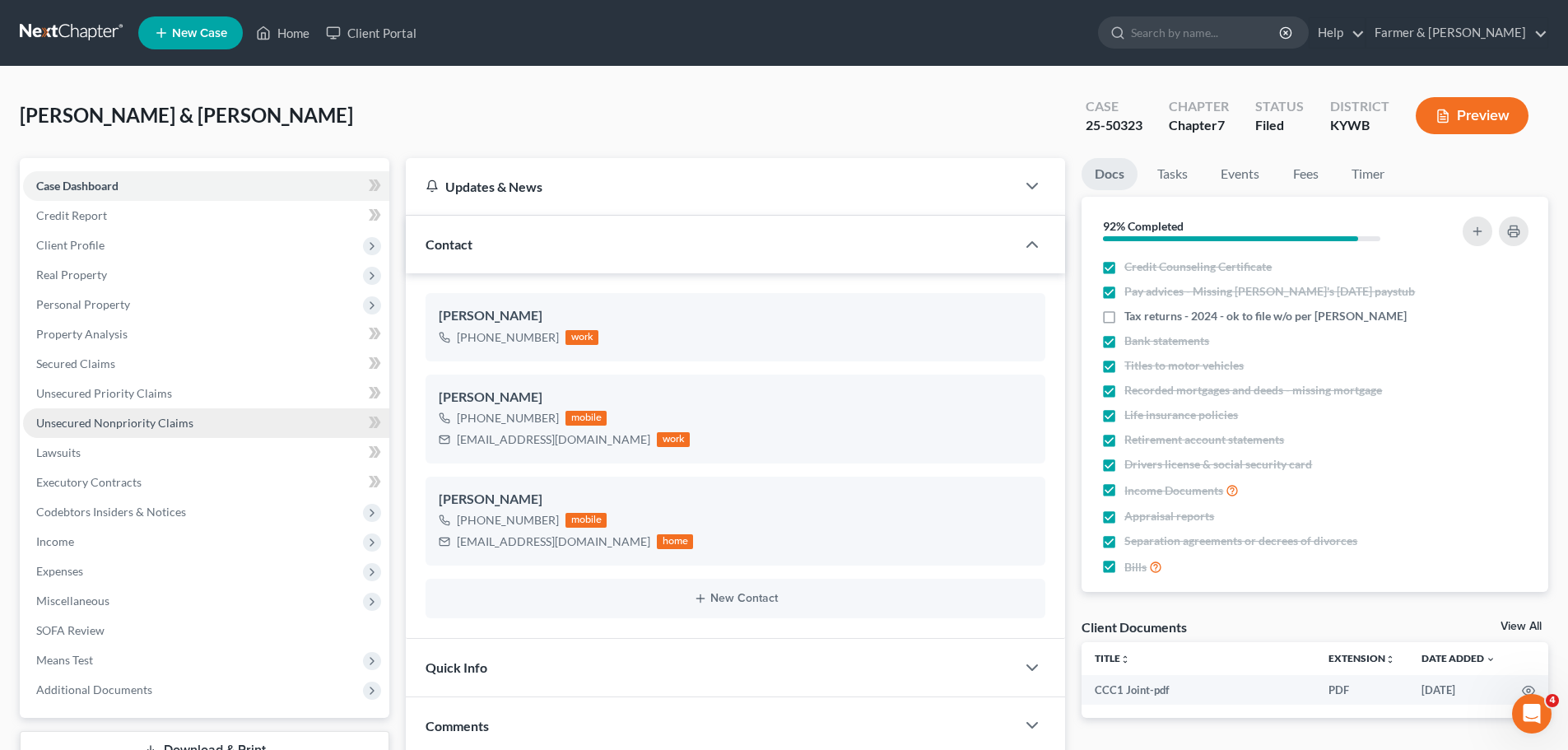
click at [139, 423] on span "Unsecured Nonpriority Claims" at bounding box center [115, 423] width 158 height 14
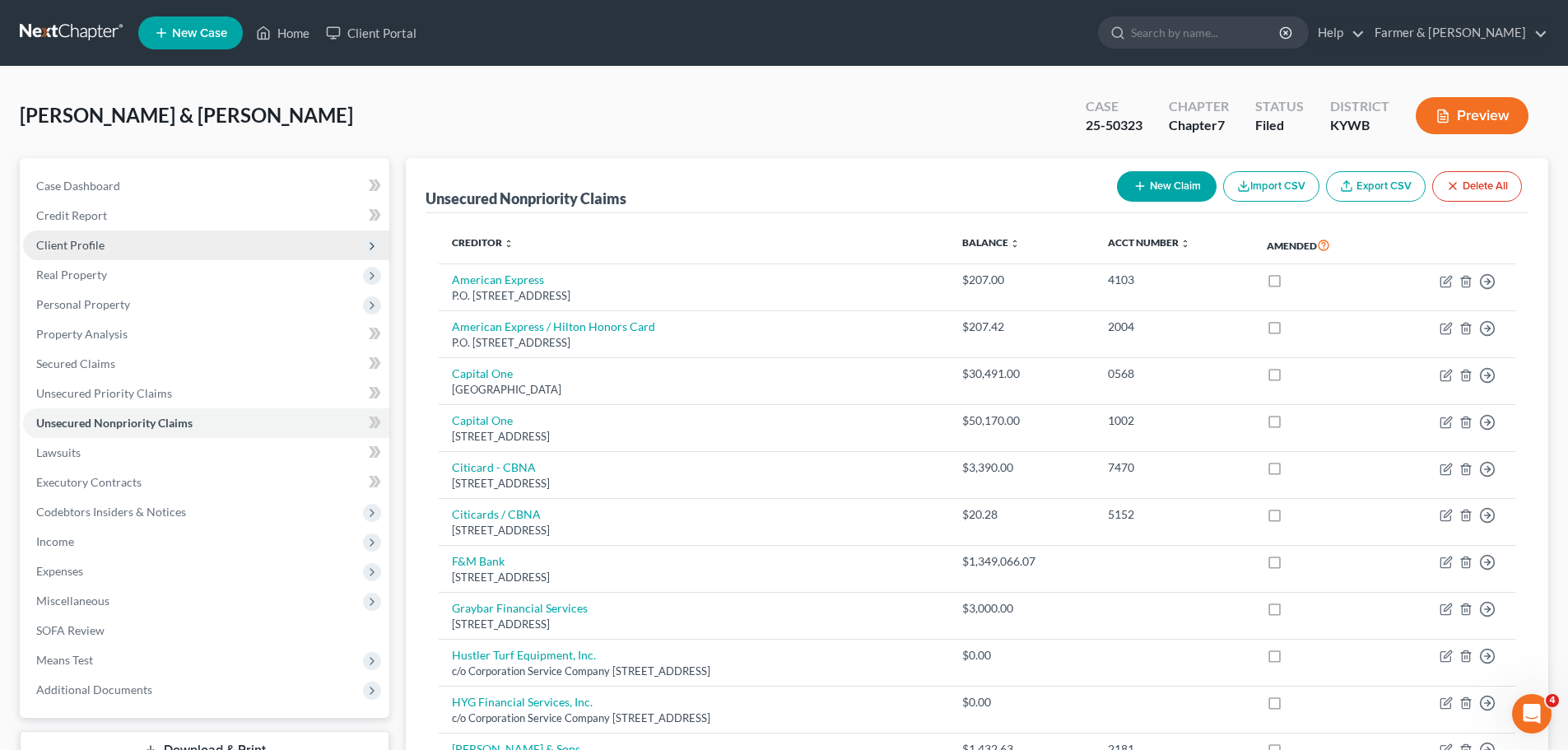
click at [81, 249] on span "Client Profile" at bounding box center [70, 245] width 68 height 14
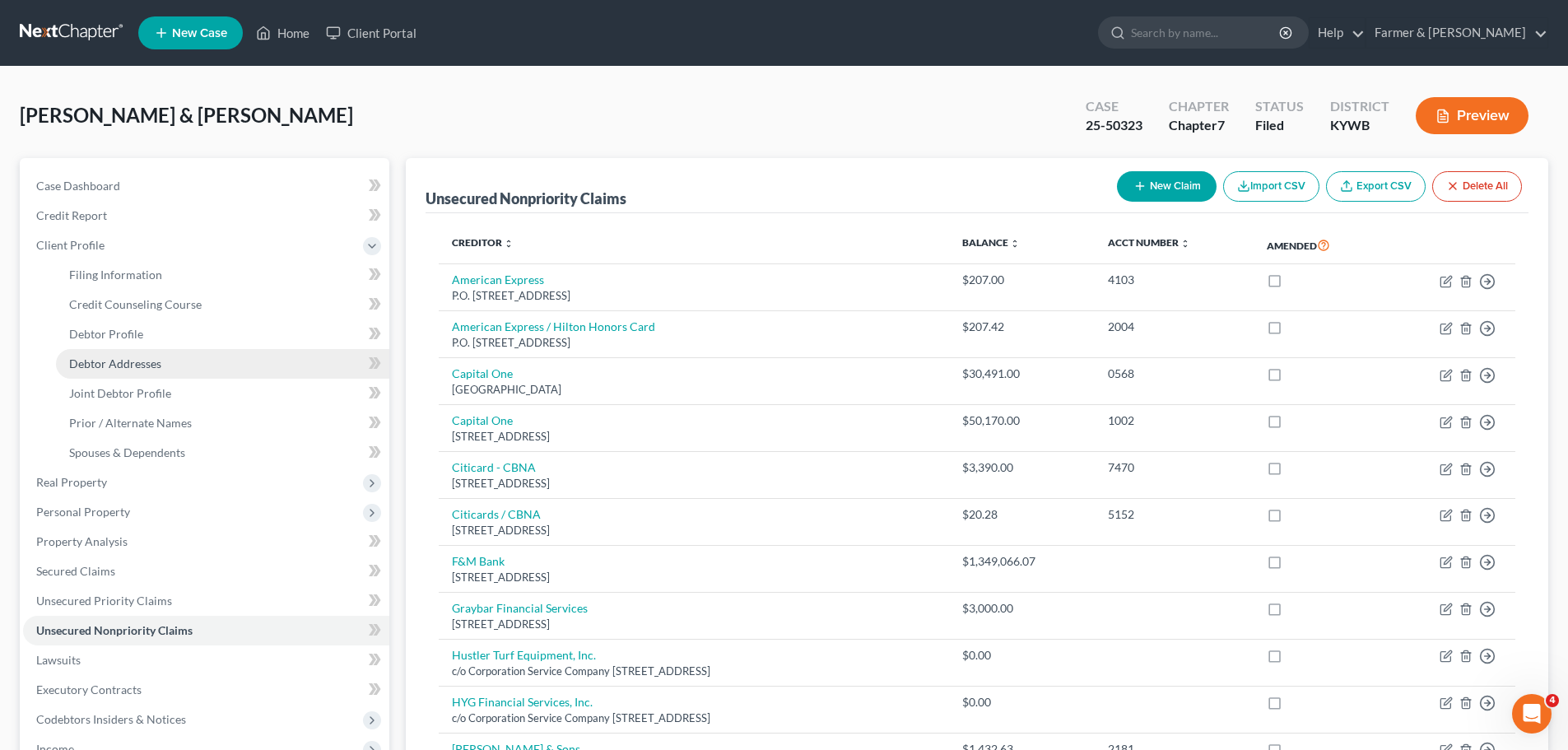
click at [114, 360] on span "Debtor Addresses" at bounding box center [115, 364] width 92 height 14
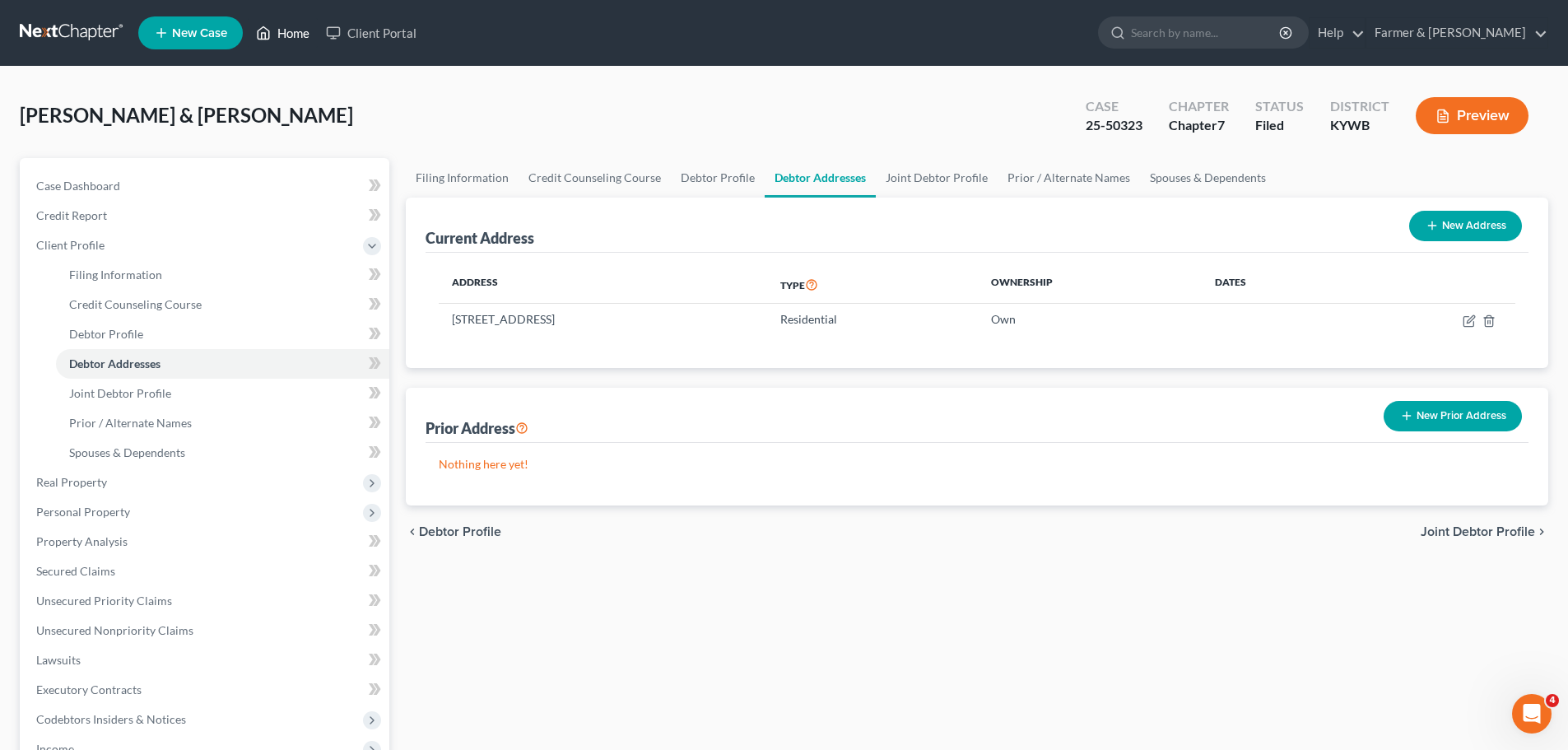
click at [274, 29] on link "Home" at bounding box center [282, 33] width 70 height 29
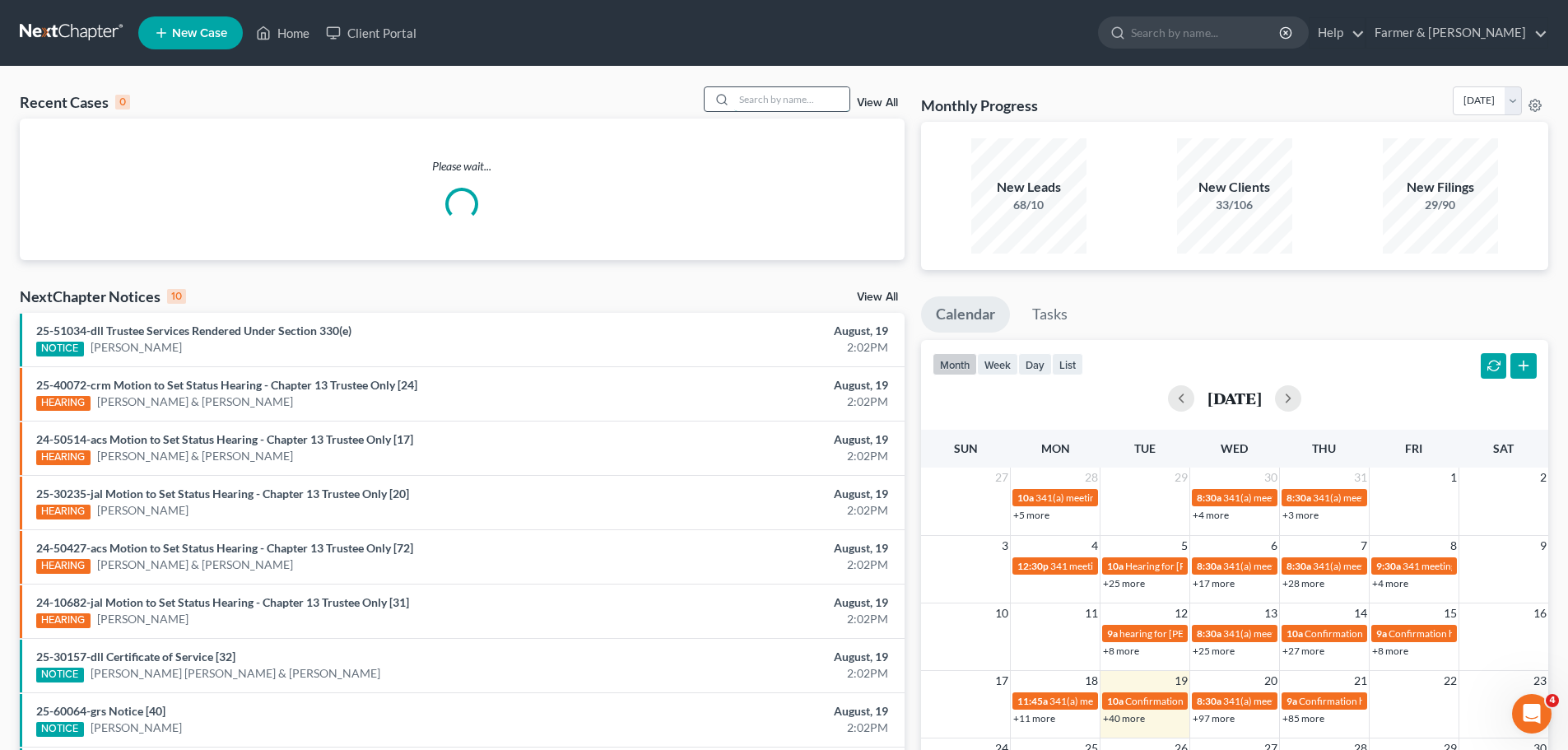
click at [739, 100] on input "search" at bounding box center [791, 100] width 115 height 24
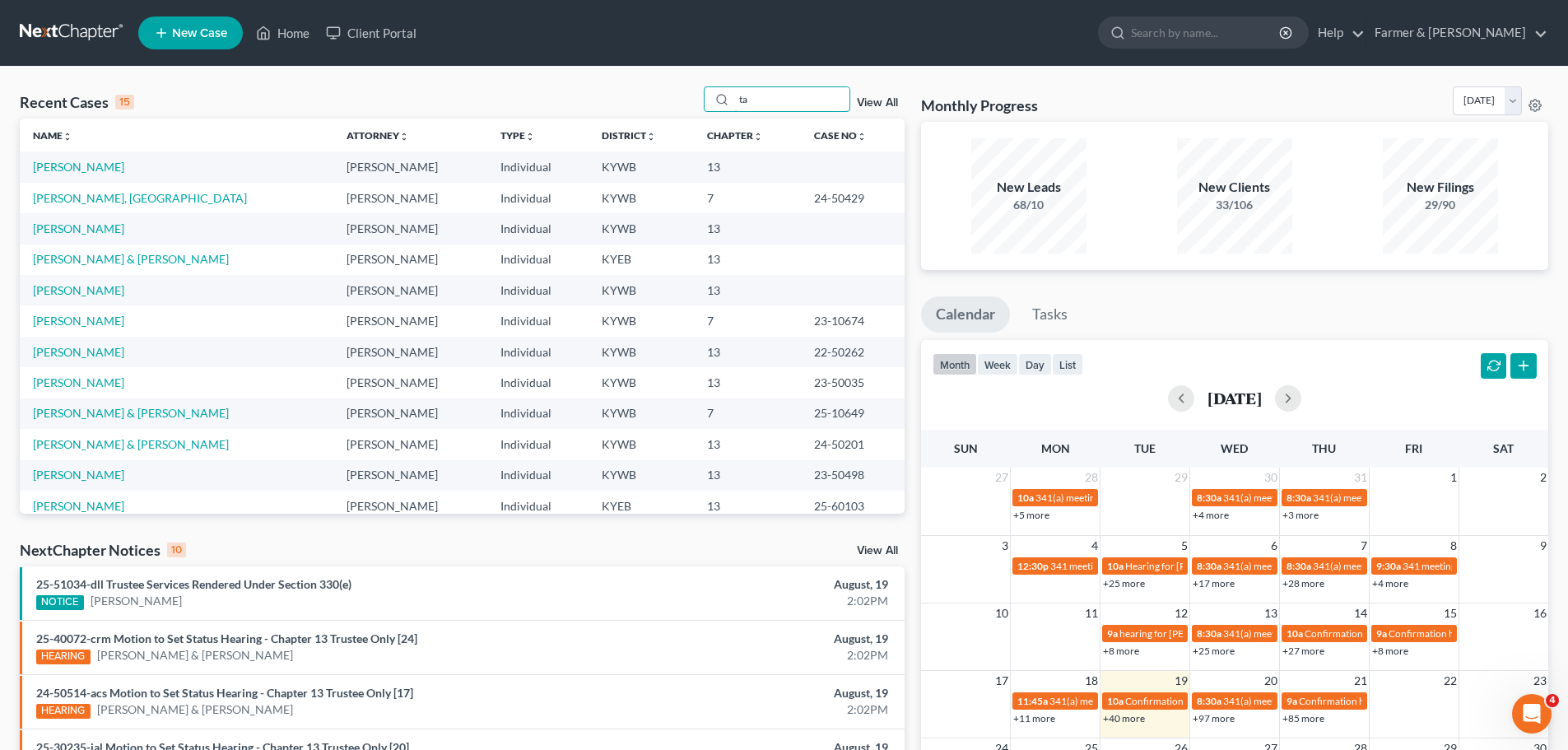
drag, startPoint x: 784, startPoint y: 104, endPoint x: 704, endPoint y: 112, distance: 80.4
click at [704, 112] on div "Recent Cases 15 ta View All" at bounding box center [462, 102] width 885 height 32
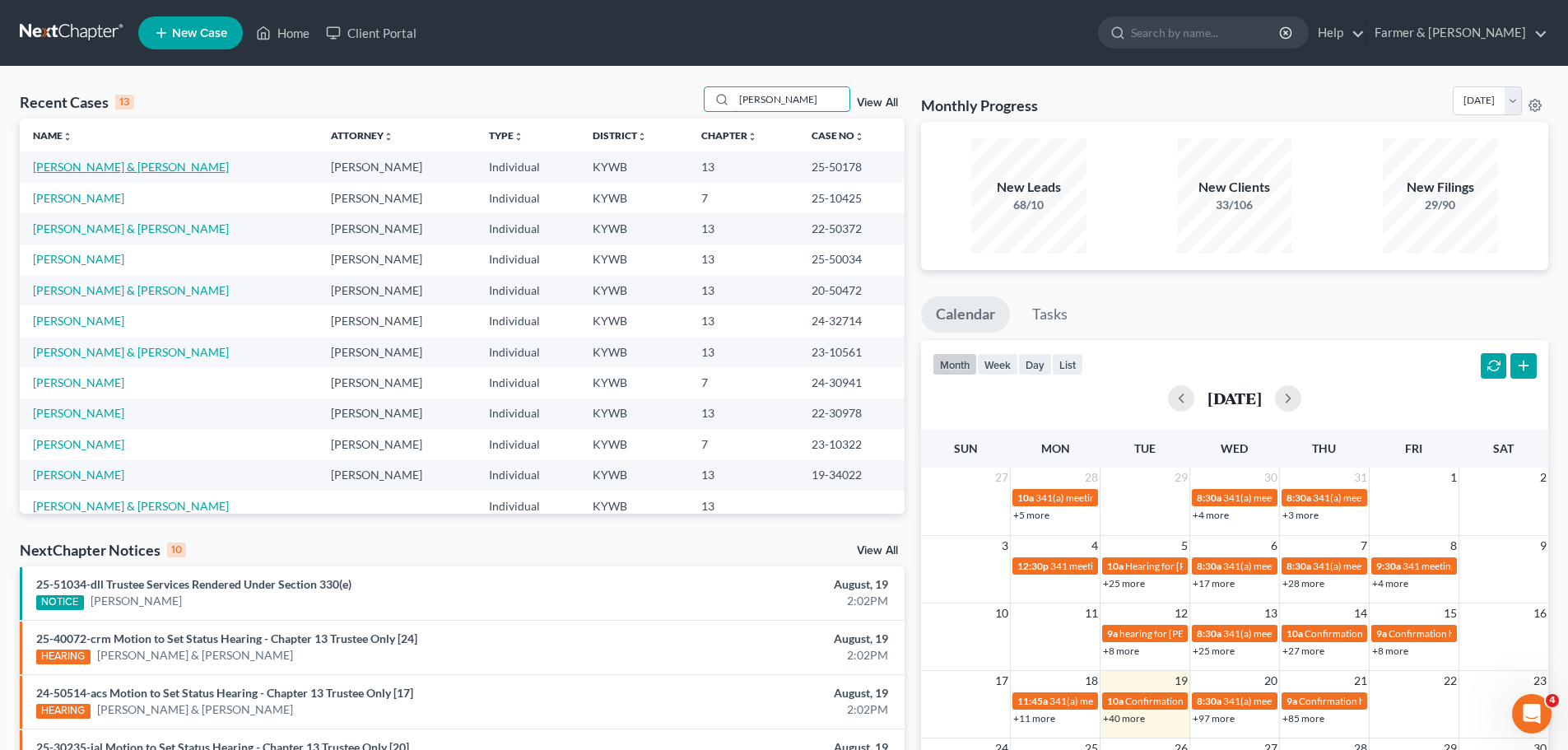
type input "[PERSON_NAME]"
click at [83, 165] on link "[PERSON_NAME] & [PERSON_NAME]" at bounding box center [131, 166] width 196 height 14
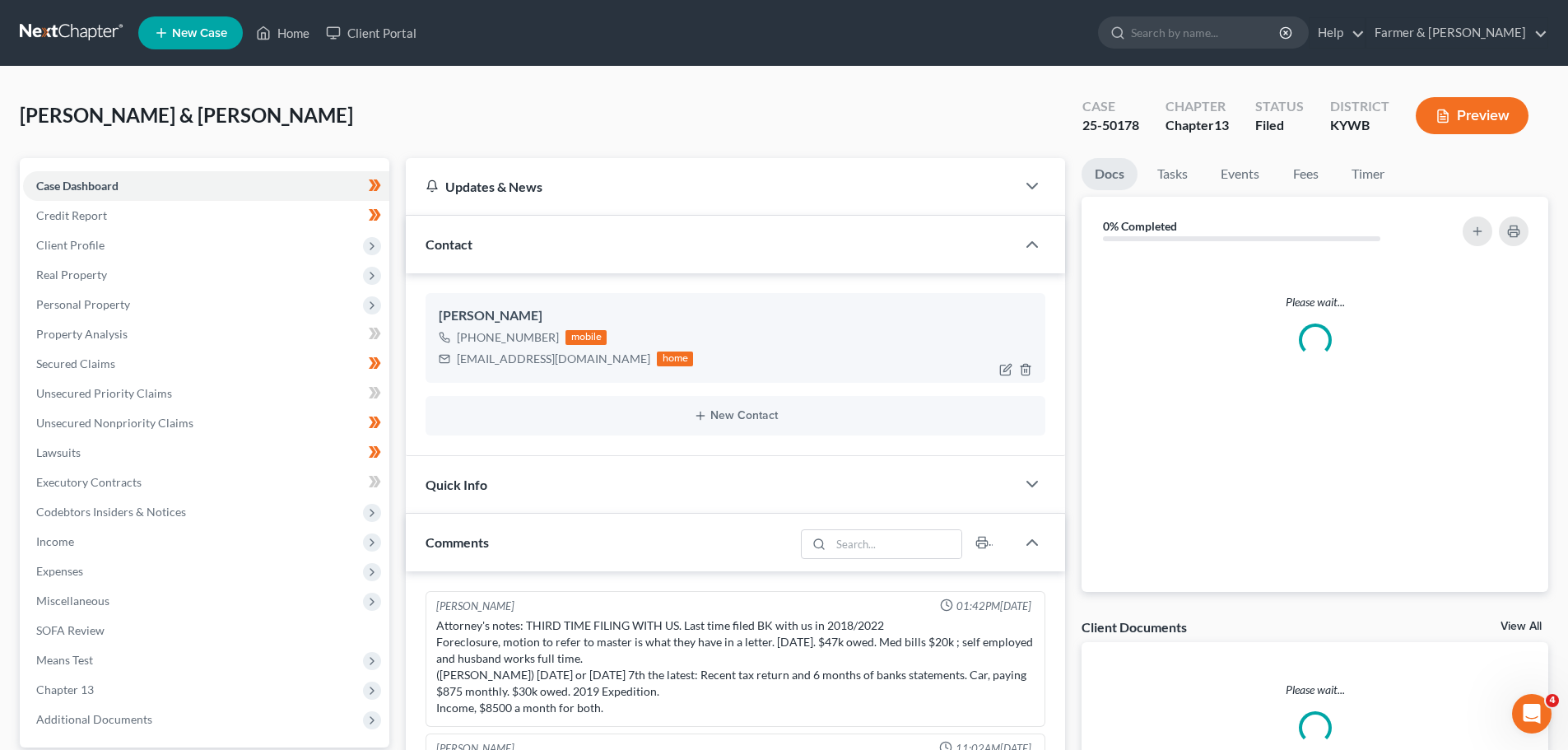
scroll to position [519, 0]
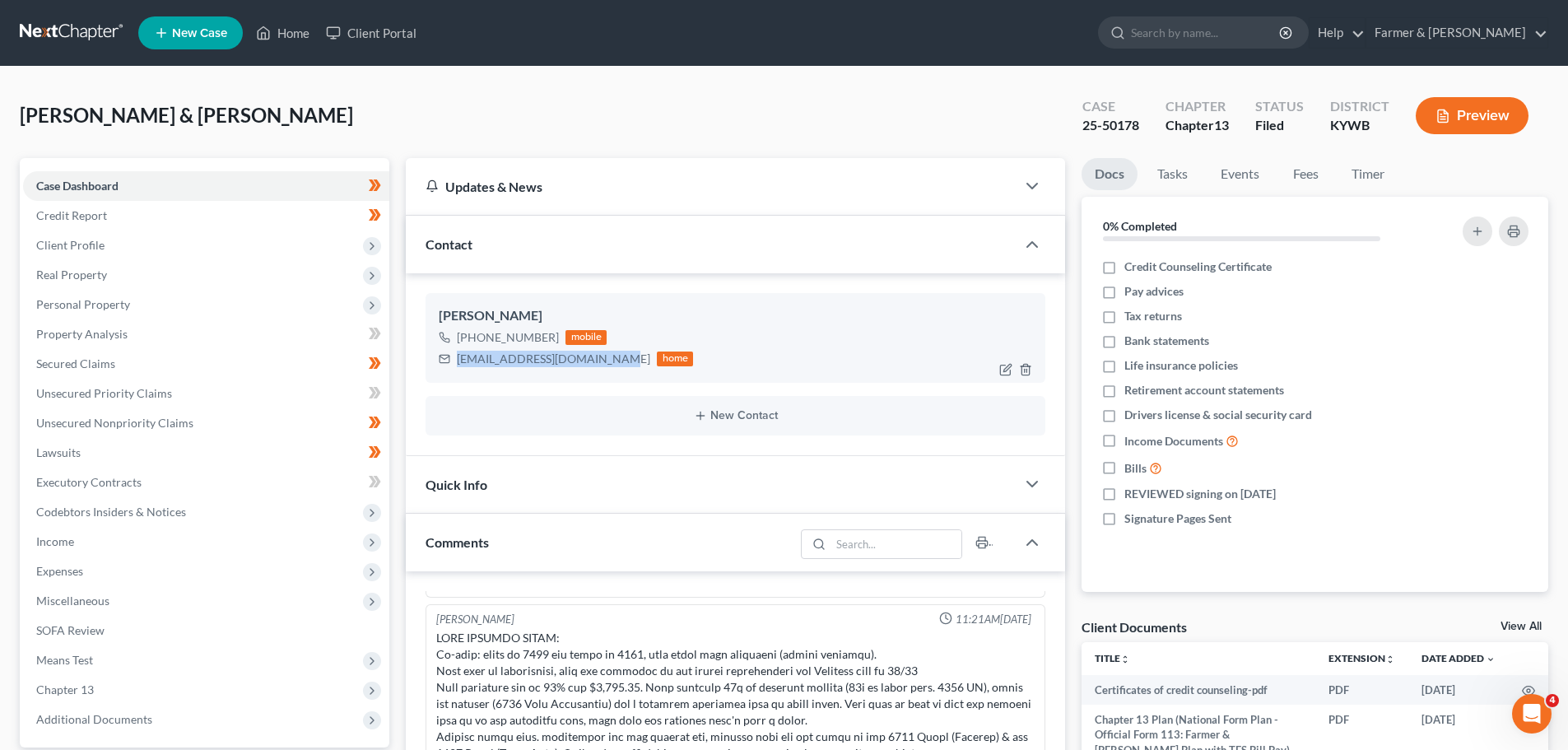
drag, startPoint x: 455, startPoint y: 361, endPoint x: 608, endPoint y: 368, distance: 153.2
click at [608, 368] on div "[EMAIL_ADDRESS][DOMAIN_NAME] home" at bounding box center [566, 359] width 255 height 22
click at [296, 29] on link "Home" at bounding box center [282, 33] width 70 height 29
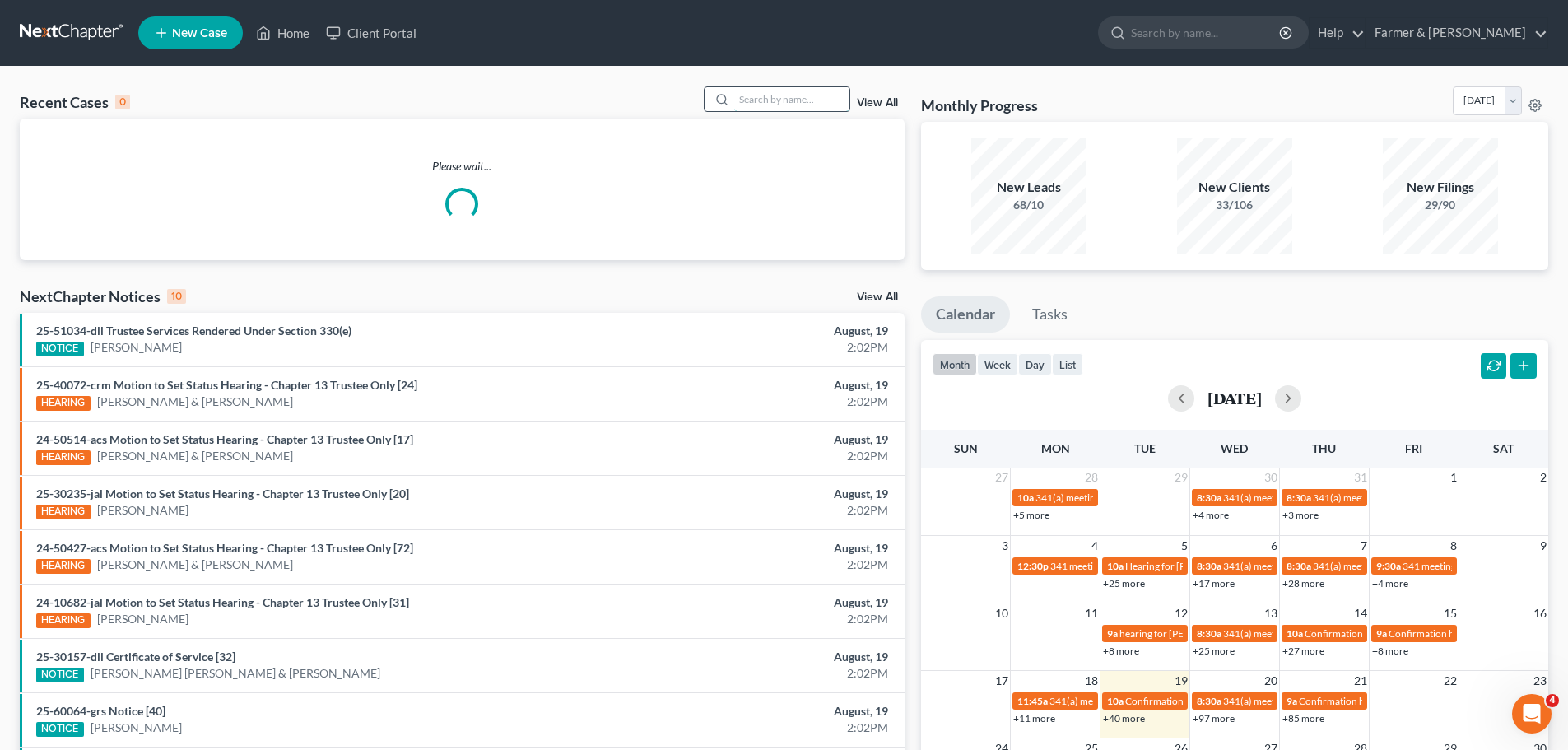
click at [750, 104] on input "search" at bounding box center [791, 100] width 115 height 24
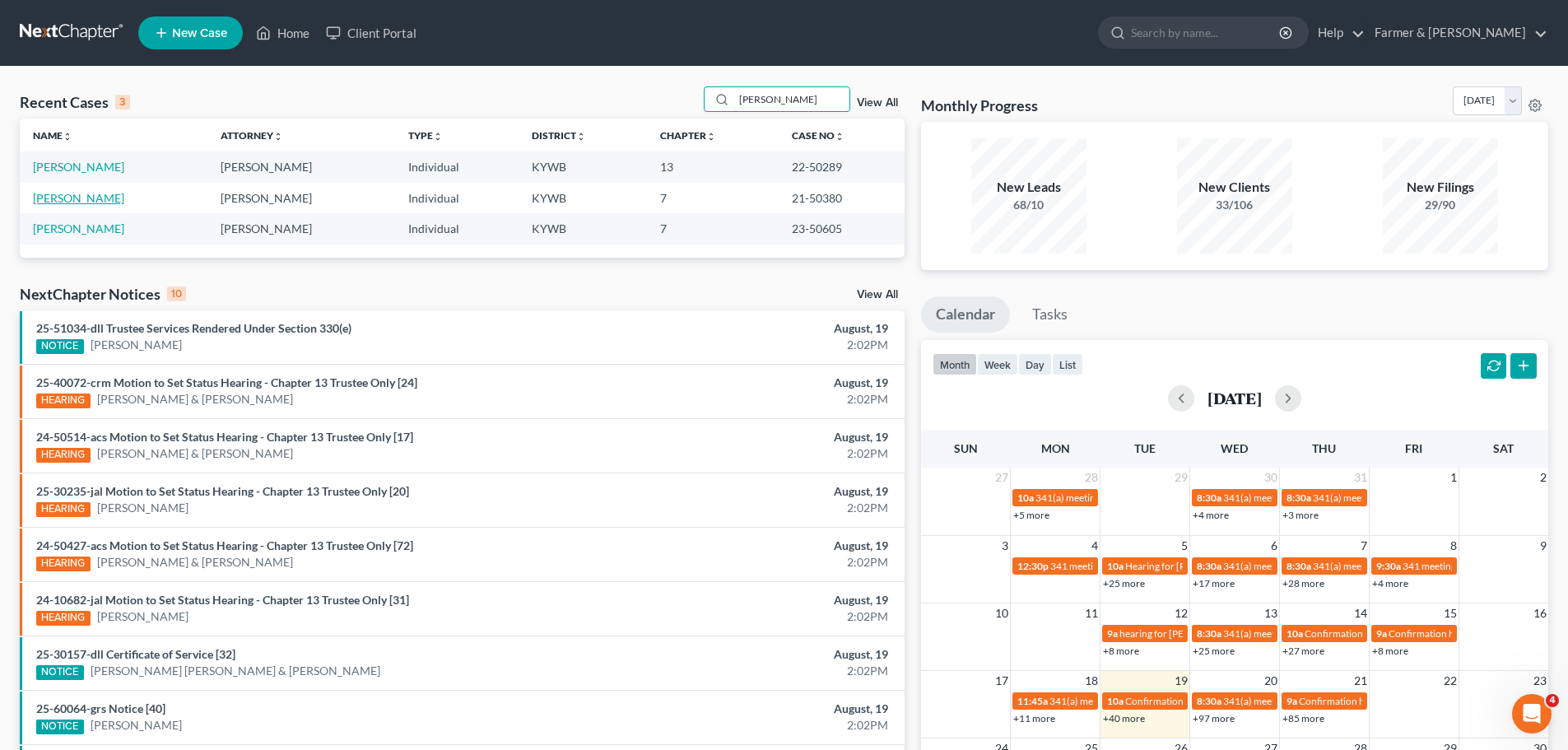
type input "[PERSON_NAME]"
click at [49, 197] on link "[PERSON_NAME]" at bounding box center [78, 198] width 91 height 14
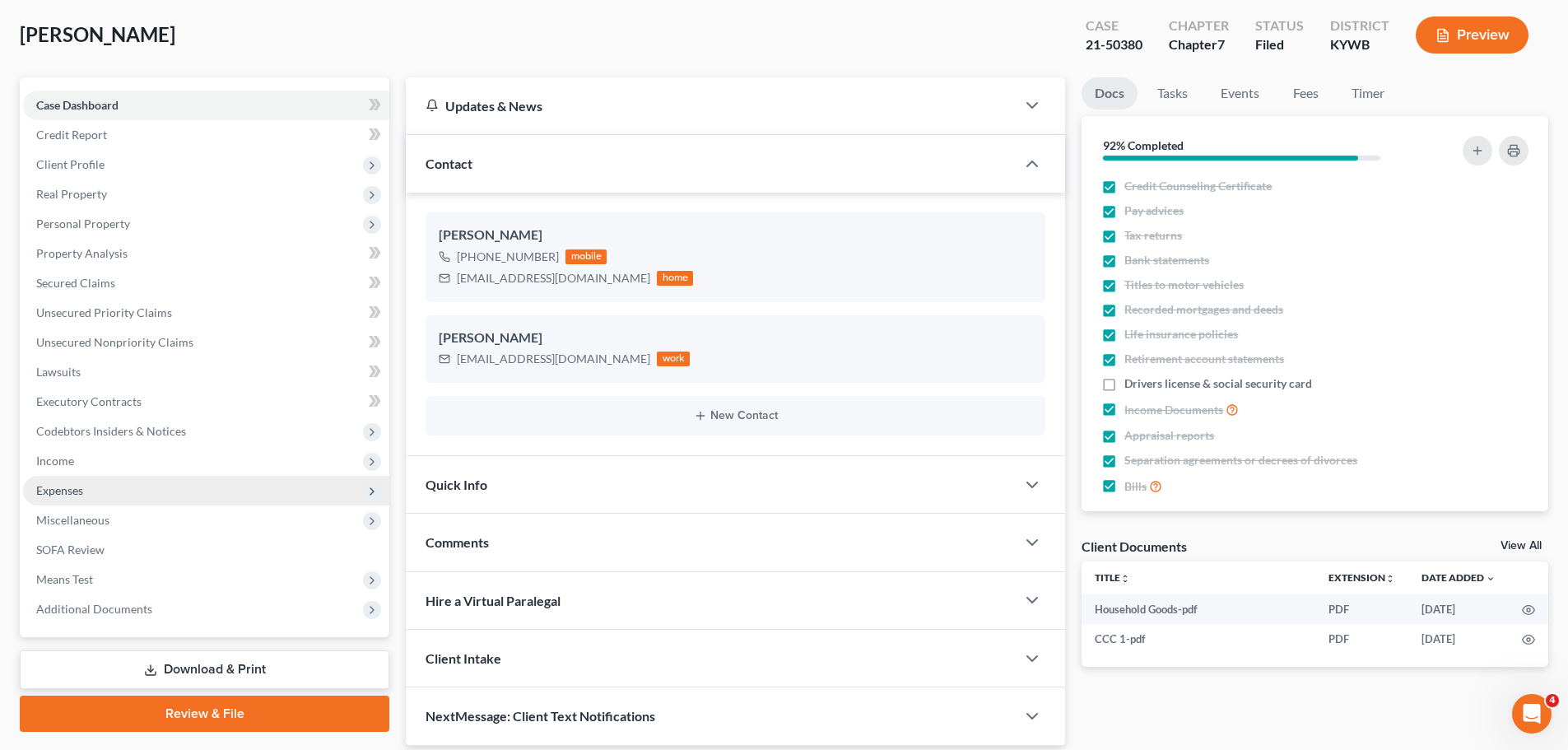
scroll to position [139, 0]
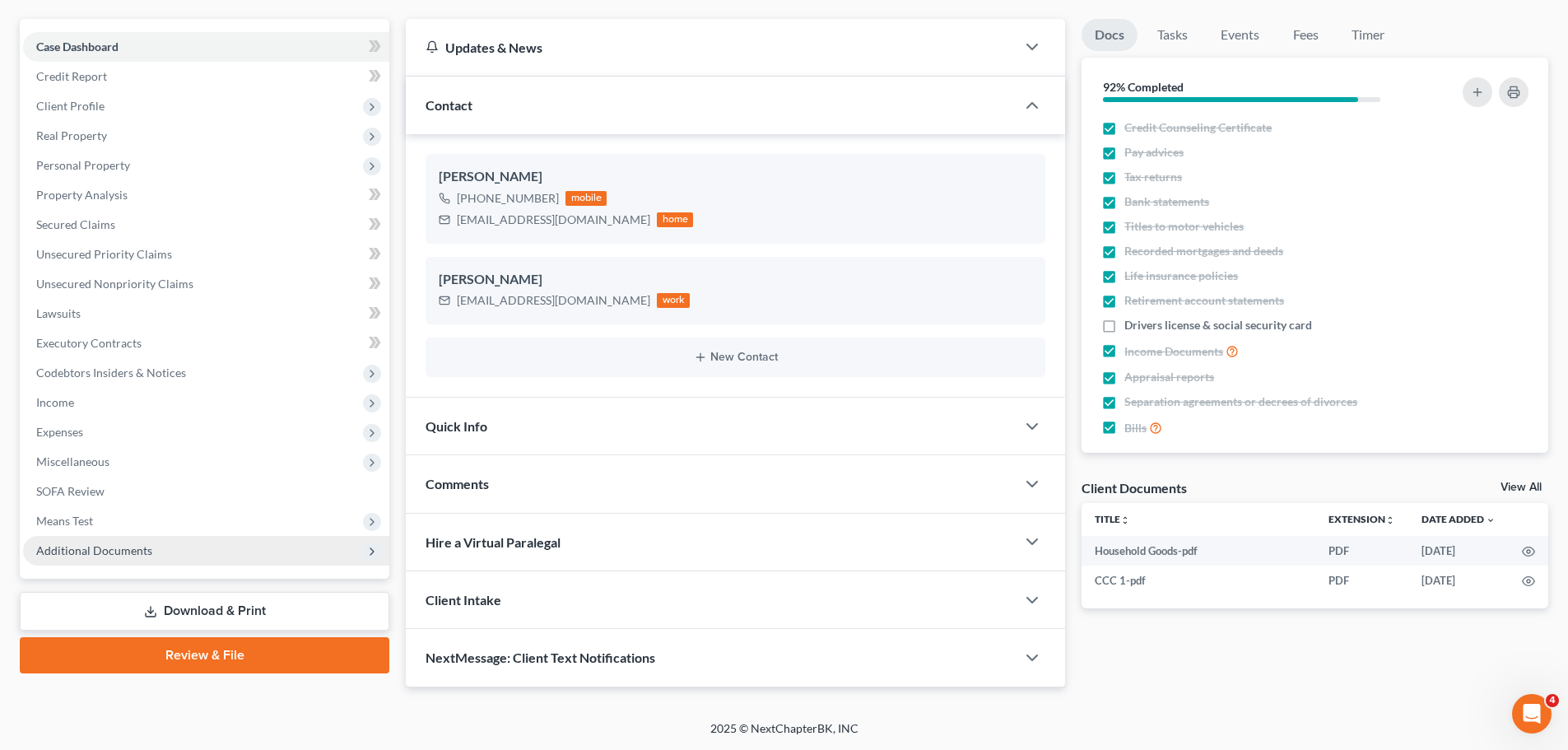
click at [70, 543] on span "Additional Documents" at bounding box center [94, 550] width 116 height 14
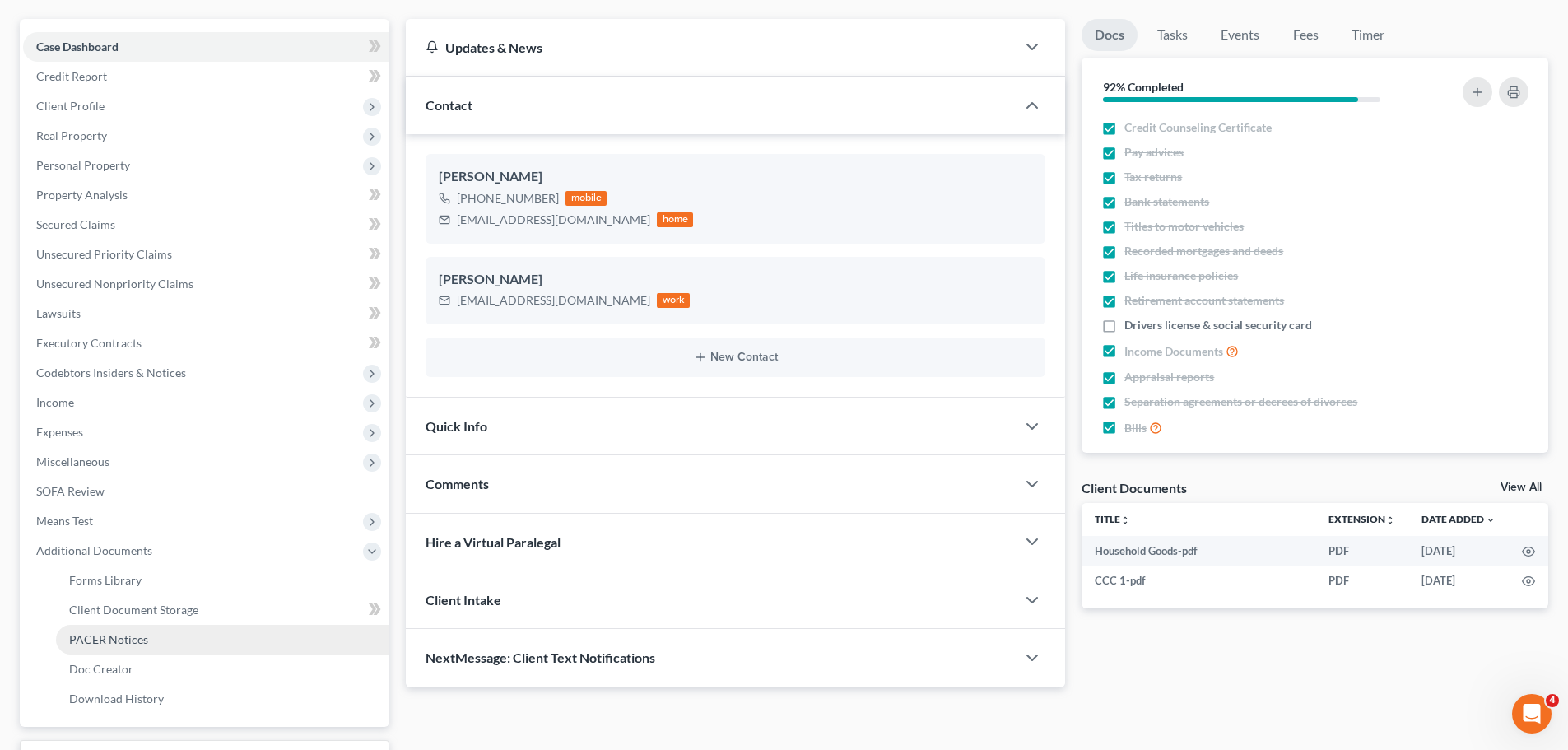
click at [121, 638] on span "PACER Notices" at bounding box center [108, 639] width 79 height 14
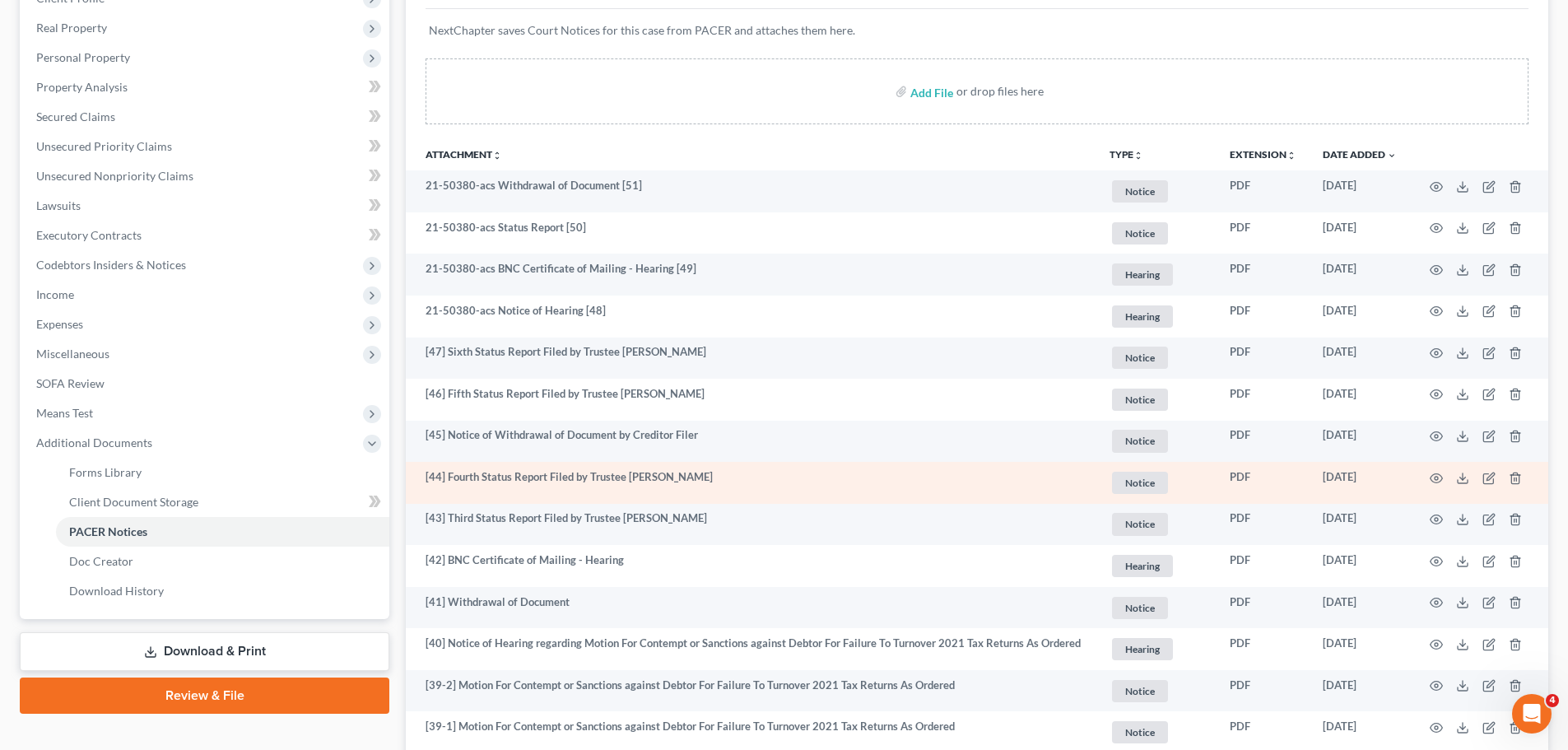
scroll to position [329, 0]
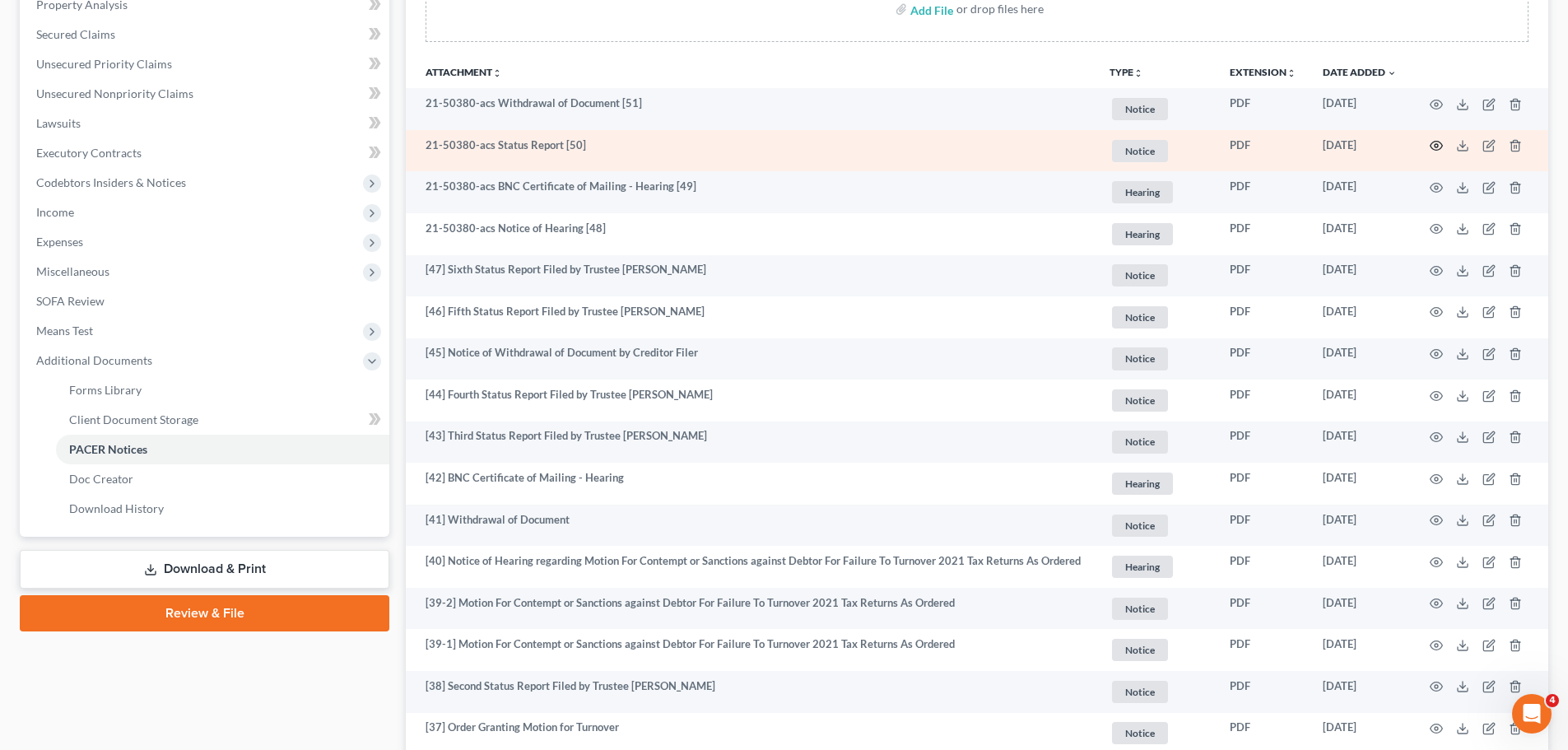
click at [1436, 145] on icon "button" at bounding box center [1436, 145] width 13 height 13
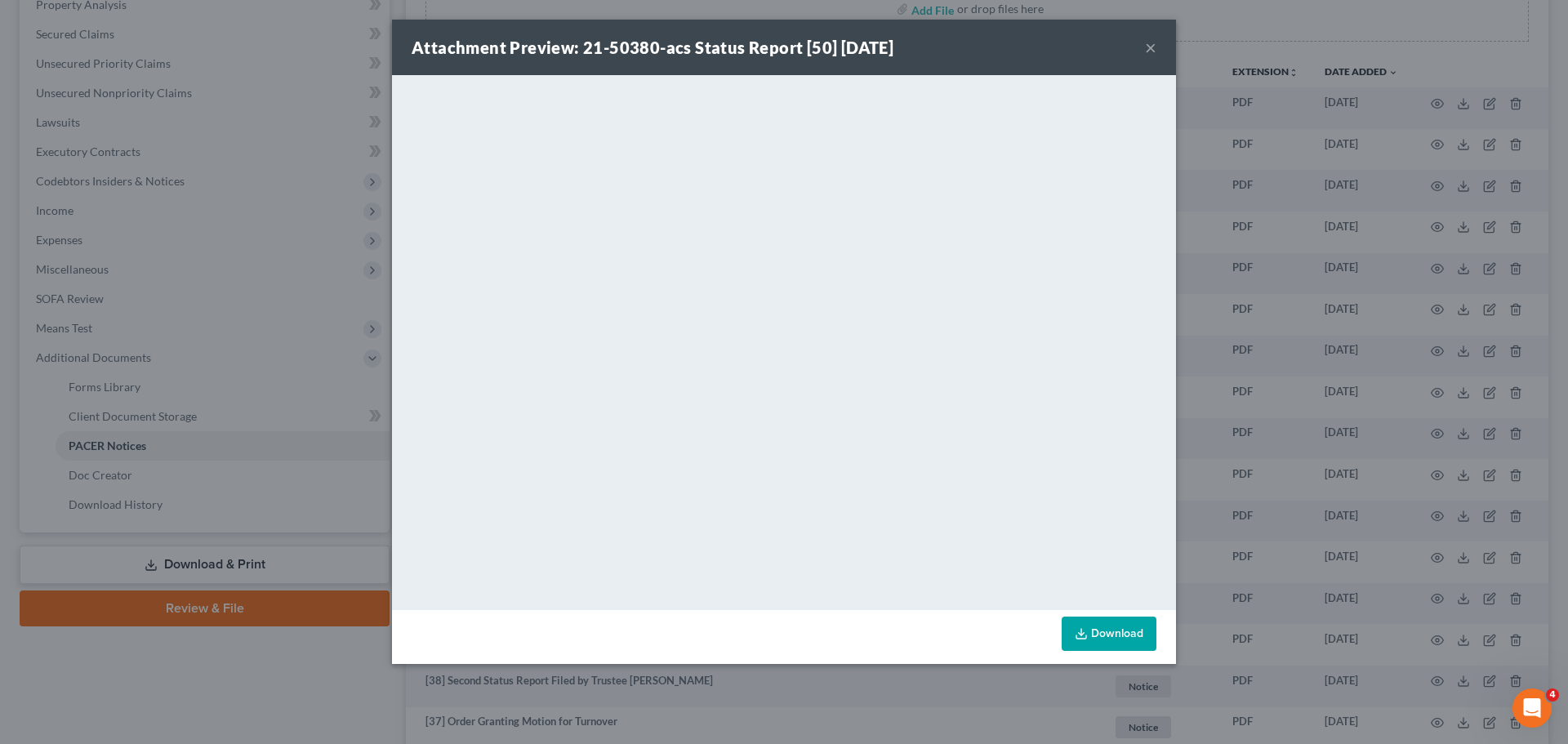
click at [1150, 47] on button "×" at bounding box center [1150, 47] width 11 height 20
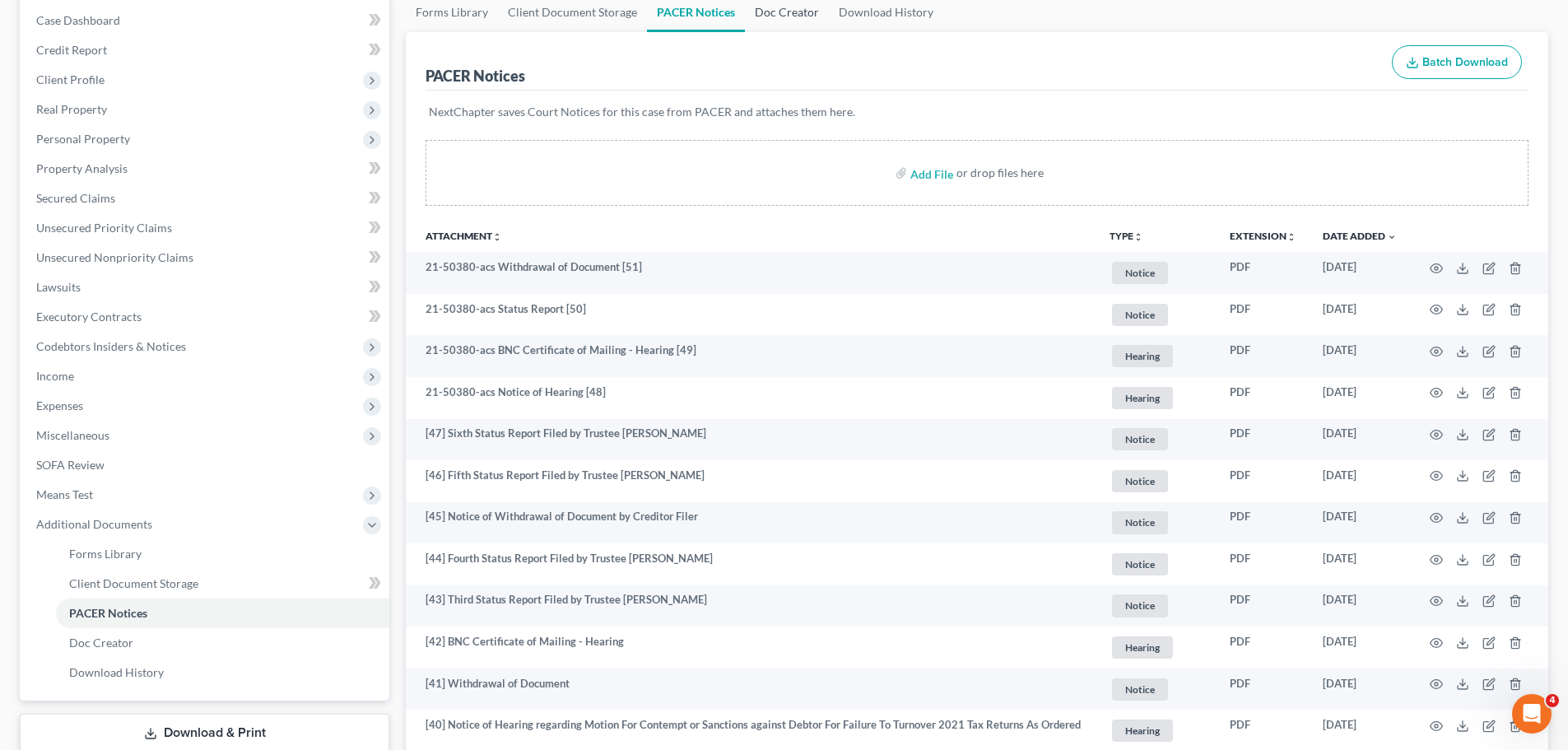
scroll to position [0, 0]
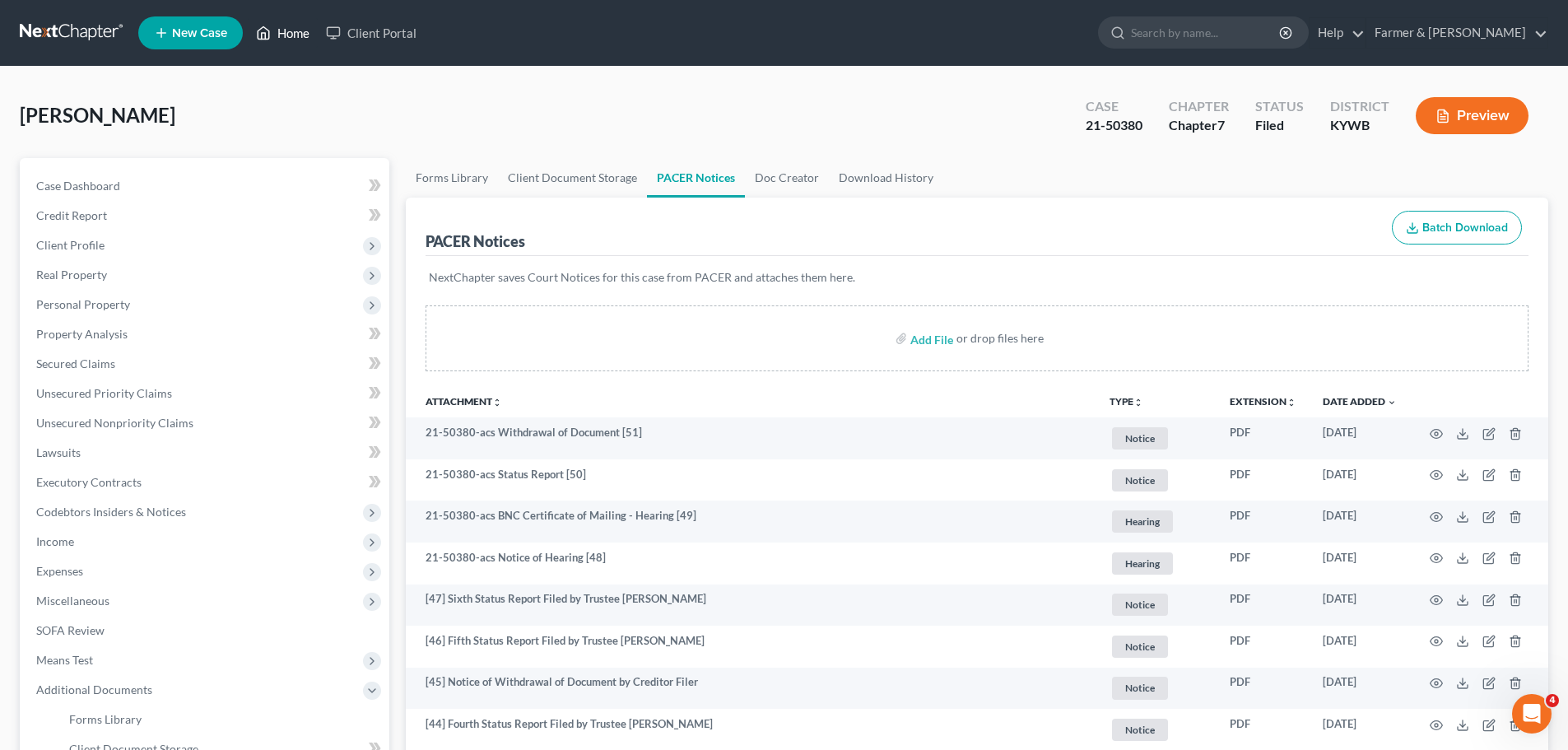
click at [288, 29] on link "Home" at bounding box center [282, 33] width 70 height 29
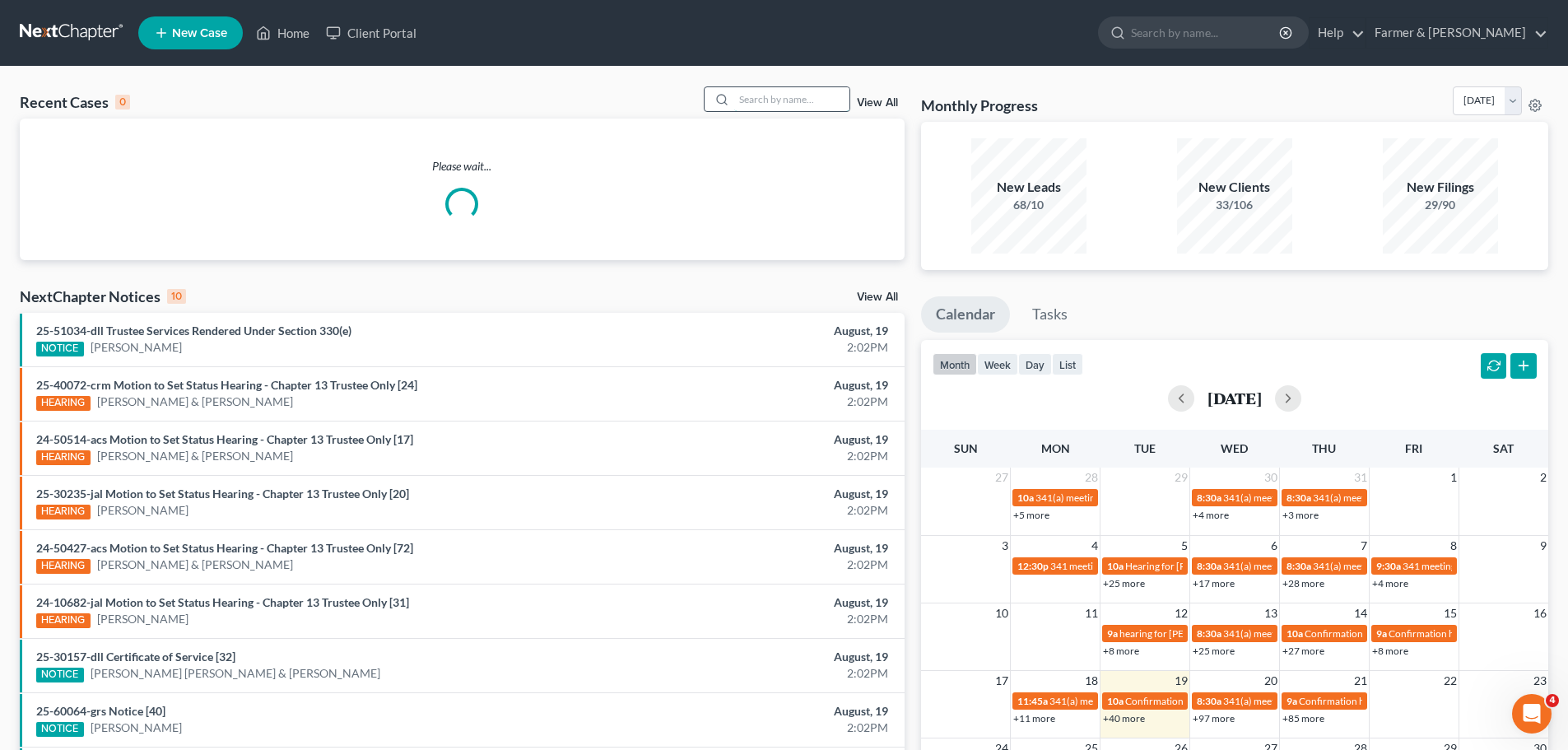
click at [764, 96] on input "search" at bounding box center [791, 100] width 115 height 24
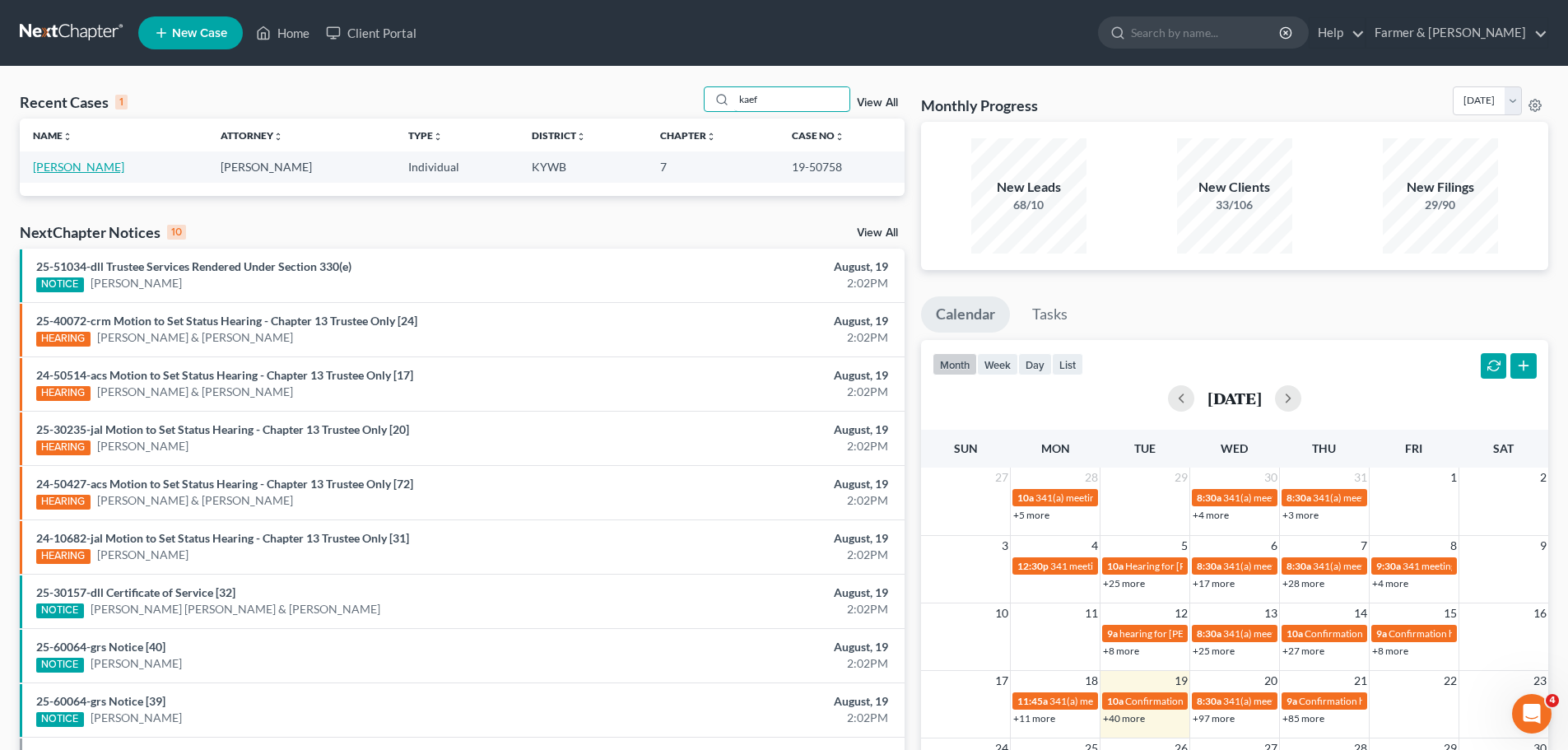
type input "kaef"
click at [65, 160] on link "[PERSON_NAME]" at bounding box center [78, 166] width 91 height 14
